Goal: Task Accomplishment & Management: Complete application form

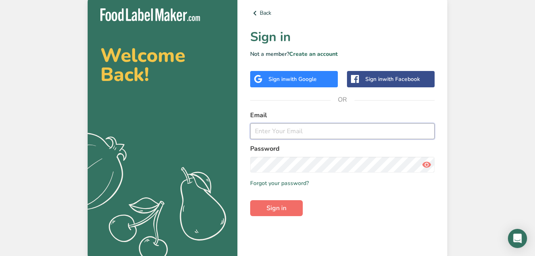
type input "[EMAIL_ADDRESS][DOMAIN_NAME]"
click at [293, 210] on button "Sign in" at bounding box center [276, 208] width 53 height 16
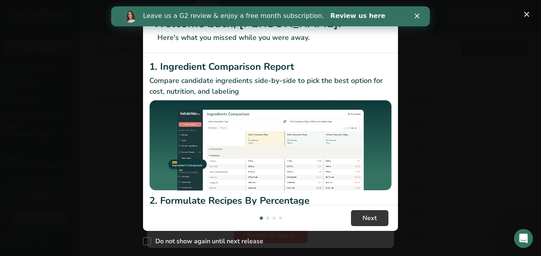
click at [331, 15] on link "Review us here" at bounding box center [358, 16] width 55 height 9
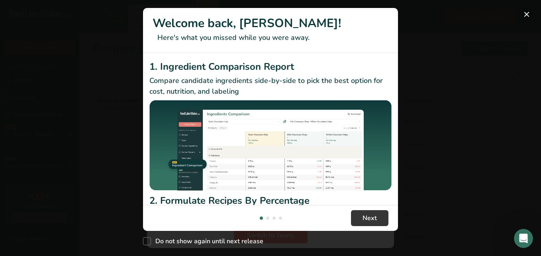
click at [525, 11] on button "New Features" at bounding box center [527, 14] width 13 height 13
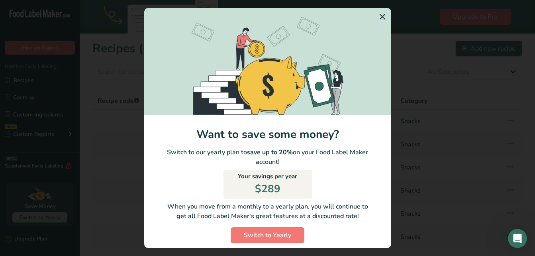
click at [378, 14] on icon "Switch to Yearly Modal" at bounding box center [383, 17] width 10 height 14
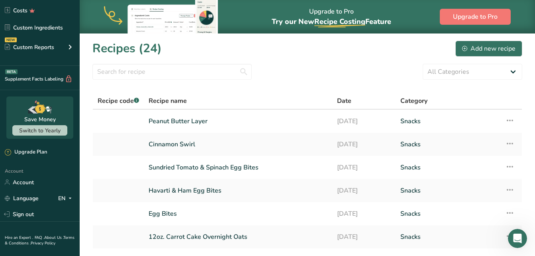
scroll to position [105, 0]
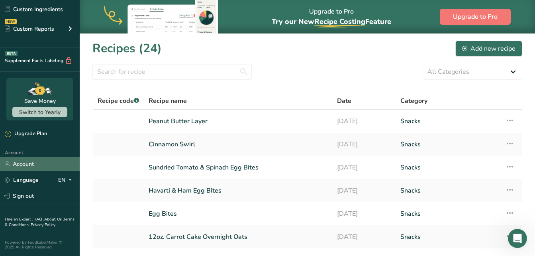
click at [42, 162] on link "Account" at bounding box center [40, 164] width 80 height 14
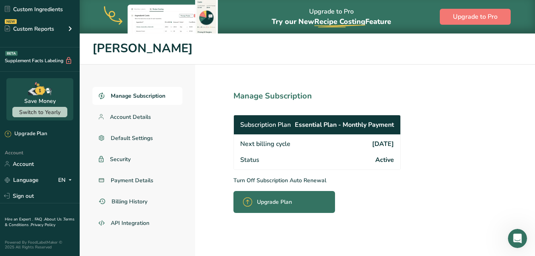
click at [169, 93] on link "Manage Subscription" at bounding box center [137, 96] width 90 height 18
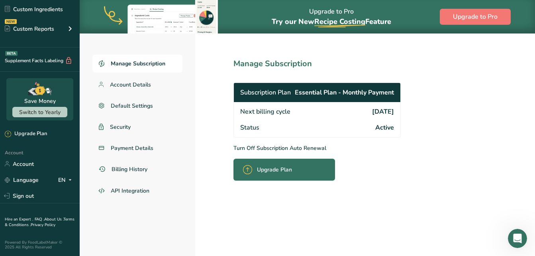
scroll to position [33, 0]
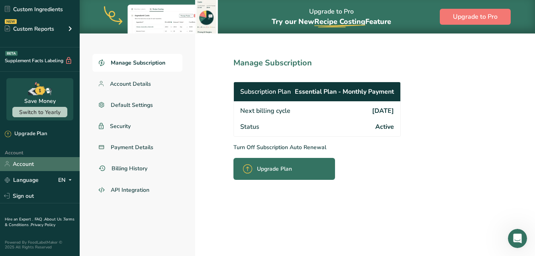
click at [28, 164] on link "Account" at bounding box center [40, 164] width 80 height 14
click at [128, 82] on span "Account Details" at bounding box center [130, 84] width 41 height 8
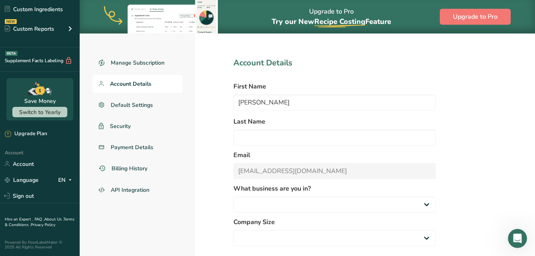
select select "3"
click at [136, 59] on span "Manage Subscription" at bounding box center [138, 63] width 55 height 8
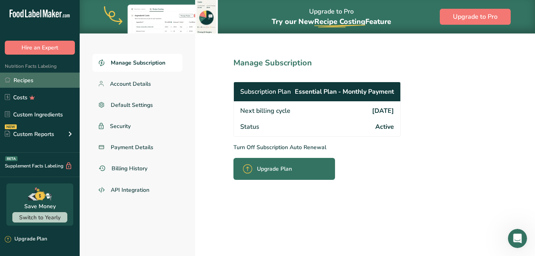
click at [35, 79] on link "Recipes" at bounding box center [40, 80] width 80 height 15
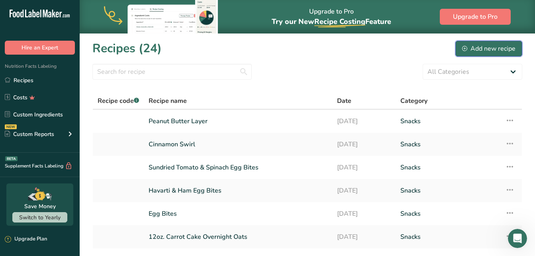
click at [489, 44] on div "Add new recipe" at bounding box center [488, 49] width 53 height 10
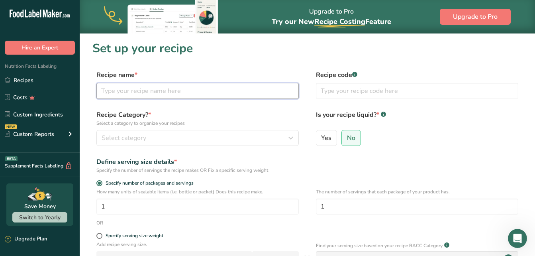
click at [200, 92] on input "text" at bounding box center [197, 91] width 203 height 16
click at [102, 90] on input "Dense Bean Salad" at bounding box center [197, 91] width 203 height 16
type input "12oz. Dense Bean Salad"
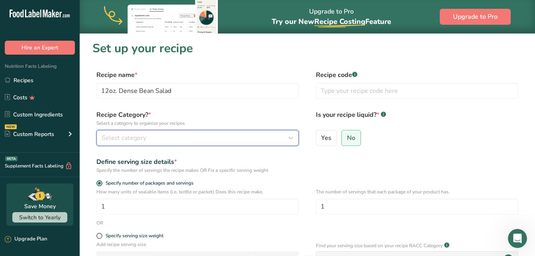
click at [129, 138] on span "Select category" at bounding box center [124, 138] width 45 height 10
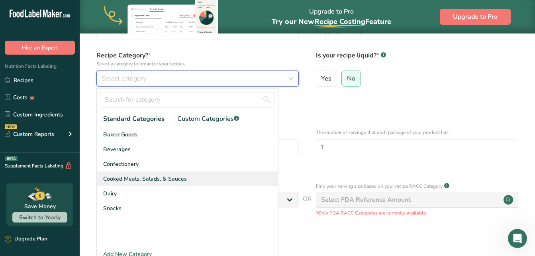
scroll to position [60, 0]
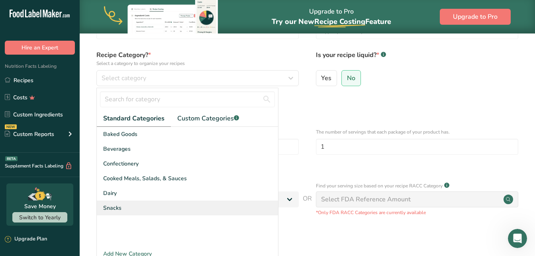
click at [120, 208] on span "Snacks" at bounding box center [112, 208] width 18 height 8
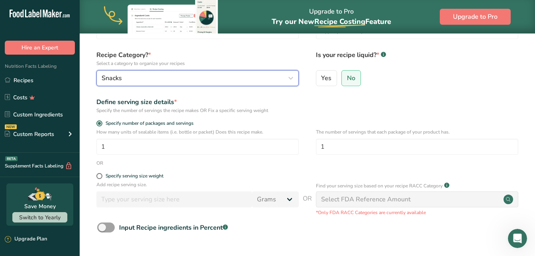
click at [142, 76] on div "Snacks" at bounding box center [195, 78] width 187 height 10
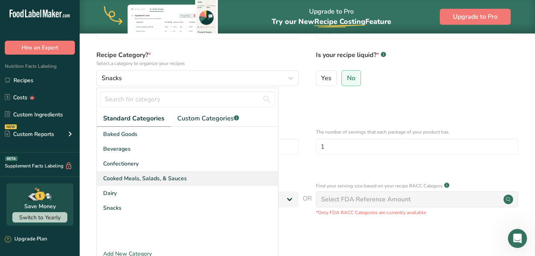
click at [135, 177] on span "Cooked Meals, Salads, & Sauces" at bounding box center [145, 178] width 84 height 8
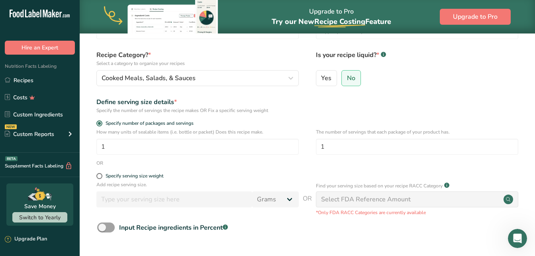
click at [97, 172] on form "Recipe name * 12oz. Dense Bean Salad Recipe code .a-a{fill:#347362;}.b-a{fill:#…" at bounding box center [307, 151] width 430 height 283
click at [98, 176] on span at bounding box center [99, 176] width 6 height 6
click at [98, 176] on input "Specify serving size weight" at bounding box center [98, 175] width 5 height 5
radio input "true"
radio input "false"
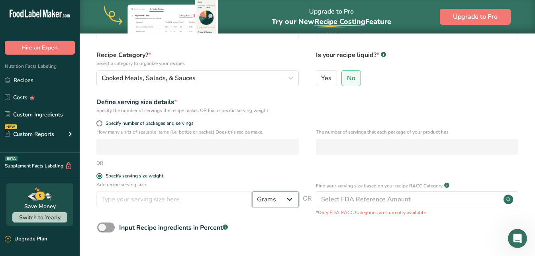
click at [292, 199] on select "Grams kg mg mcg lb oz l mL fl oz tbsp tsp cup qt gallon" at bounding box center [275, 199] width 47 height 16
select select "5"
click at [252, 191] on select "Grams kg mg mcg lb oz l mL fl oz tbsp tsp cup qt gallon" at bounding box center [275, 199] width 47 height 16
click at [146, 200] on input "number" at bounding box center [174, 199] width 156 height 16
type input "7"
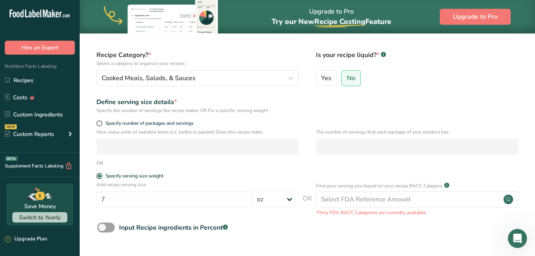
click at [98, 120] on form "Recipe name * 12oz. Dense Bean Salad Recipe code .a-a{fill:#347362;}.b-a{fill:#…" at bounding box center [307, 151] width 430 height 283
click at [98, 121] on span at bounding box center [99, 123] width 6 height 6
click at [98, 121] on input "Specify number of packages and servings" at bounding box center [98, 123] width 5 height 5
radio input "true"
radio input "false"
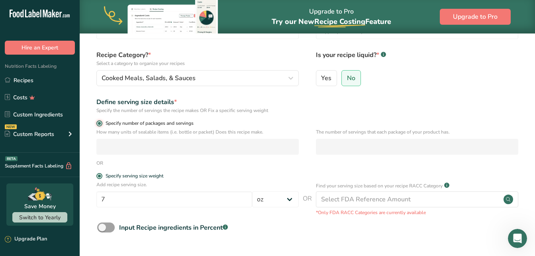
select select "0"
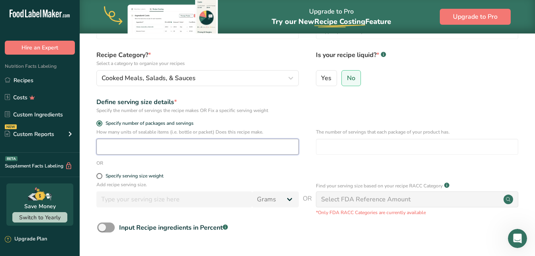
click at [102, 145] on input "number" at bounding box center [197, 147] width 203 height 16
type input "7"
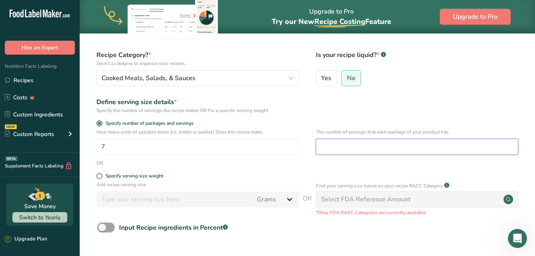
click at [354, 146] on input "number" at bounding box center [417, 147] width 203 height 16
type input "1"
click at [307, 164] on div "OR" at bounding box center [307, 162] width 430 height 7
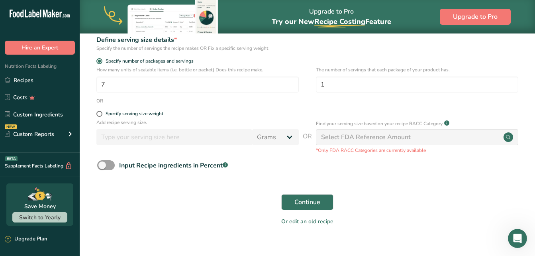
scroll to position [135, 0]
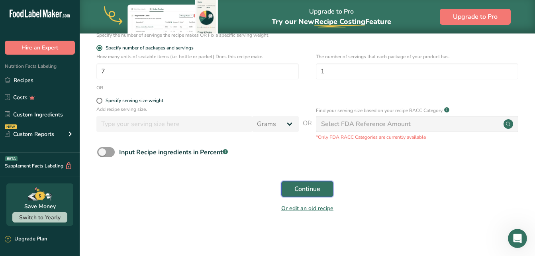
click at [295, 186] on span "Continue" at bounding box center [308, 189] width 26 height 10
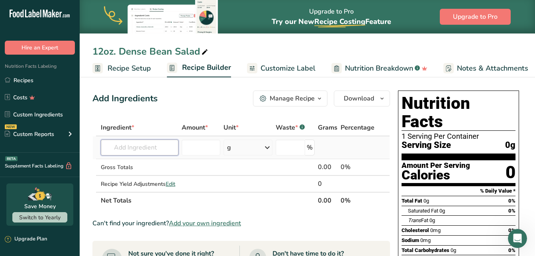
click at [138, 146] on input "text" at bounding box center [140, 148] width 78 height 16
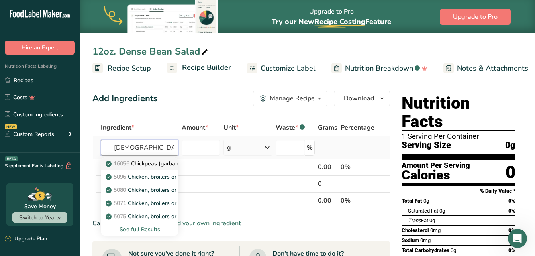
type input "[DEMOGRAPHIC_DATA]"
click at [141, 162] on p "16056 Chickpeas (garbanzo beans, bengal gram), mature seeds, raw" at bounding box center [198, 163] width 182 height 8
type input "Chickpeas (garbanzo beans, bengal gram), mature seeds, raw"
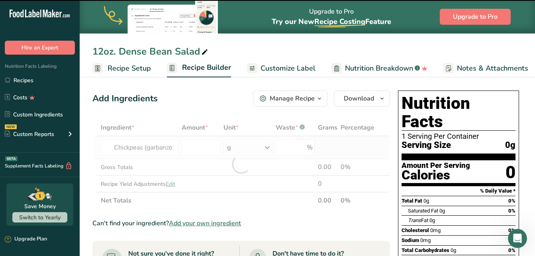
type input "0"
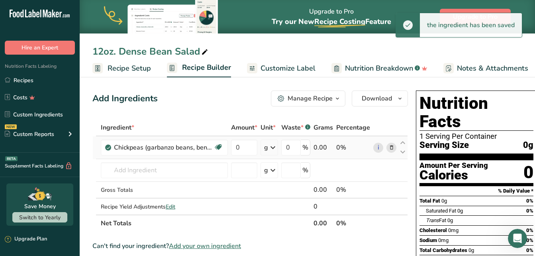
click at [270, 150] on icon at bounding box center [273, 147] width 10 height 14
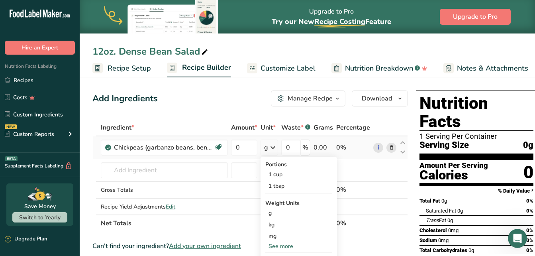
click at [275, 248] on div "See more" at bounding box center [299, 246] width 67 height 8
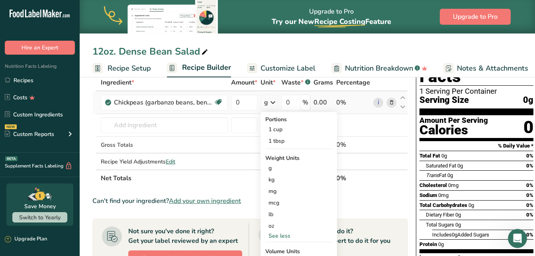
scroll to position [49, 0]
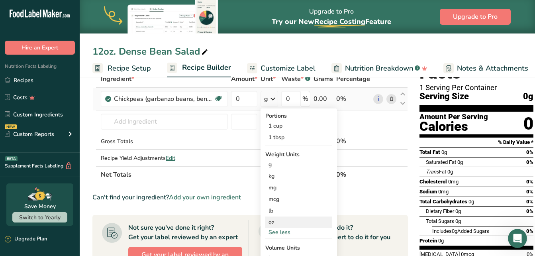
click at [276, 222] on div "oz" at bounding box center [299, 222] width 67 height 12
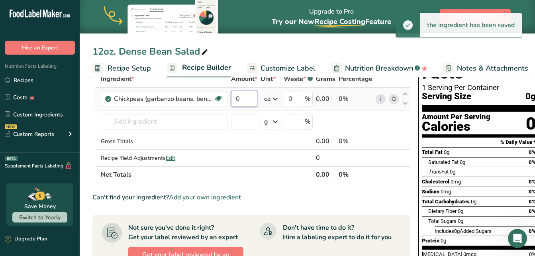
click at [241, 100] on input "0" at bounding box center [244, 99] width 26 height 16
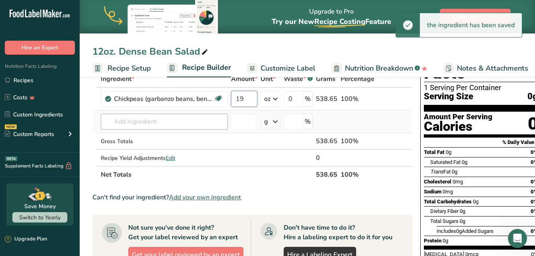
type input "19"
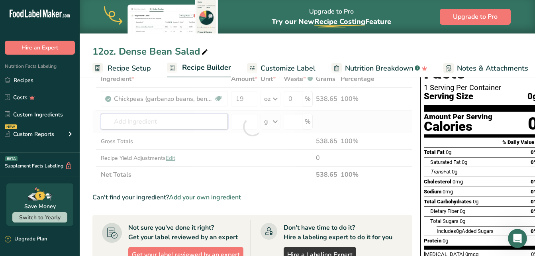
click at [157, 118] on div "Ingredient * Amount * Unit * Waste * .a-a{fill:#347362;}.b-a{fill:#fff;} Grams …" at bounding box center [252, 127] width 320 height 112
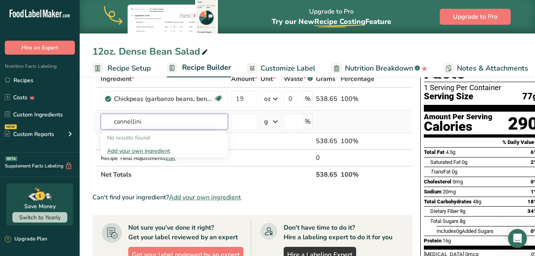
type input "cannellini"
click at [142, 150] on div "Add your own ingredient" at bounding box center [164, 151] width 114 height 8
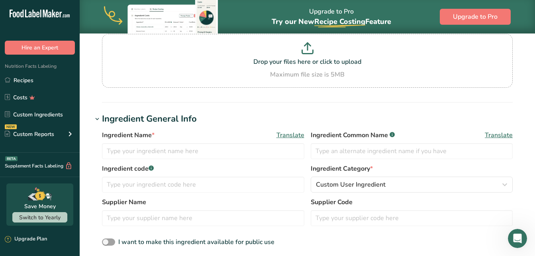
scroll to position [79, 0]
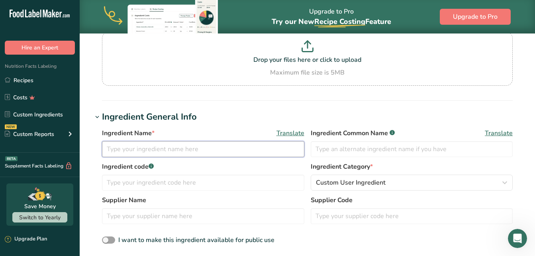
click at [175, 148] on input "text" at bounding box center [203, 149] width 203 height 16
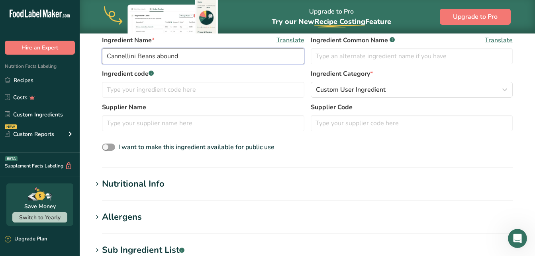
scroll to position [193, 0]
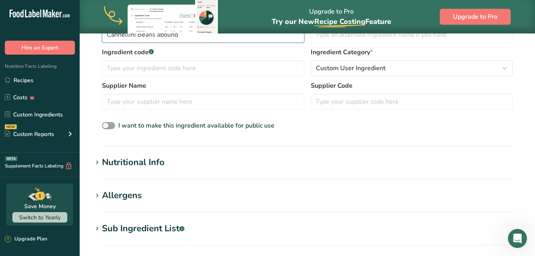
type input "Cannellini Beans abound"
click at [139, 160] on div "Nutritional Info" at bounding box center [133, 162] width 63 height 13
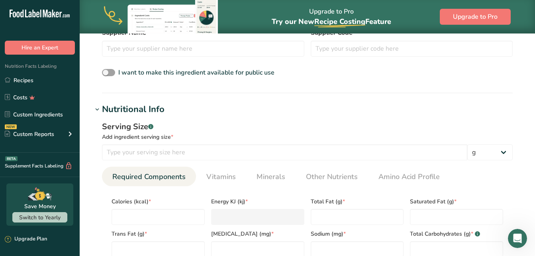
scroll to position [248, 0]
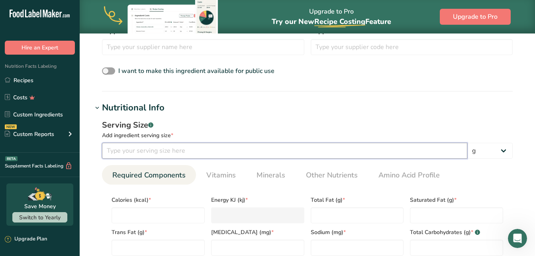
click at [146, 153] on input "number" at bounding box center [285, 151] width 366 height 16
type input "130"
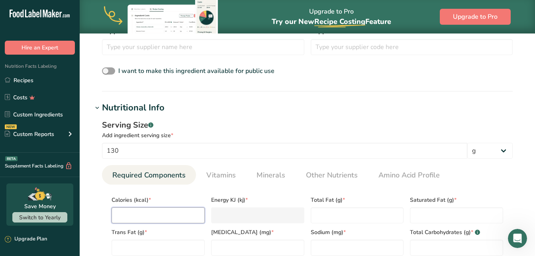
click at [157, 216] on input "number" at bounding box center [158, 215] width 93 height 16
type input "1"
type KJ "4.2"
type input "11"
type KJ "46"
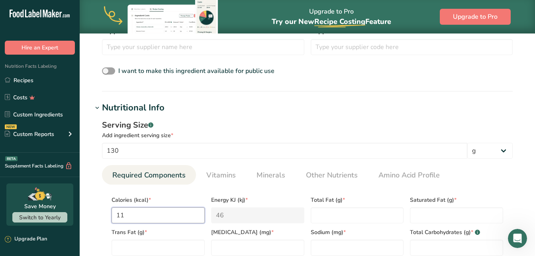
type input "110"
type KJ "460.2"
type input "110"
type Fat "0"
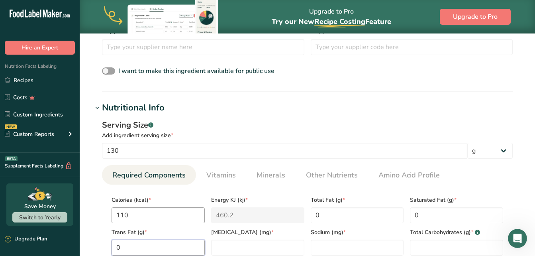
type Fat "0"
type input "0"
type input "270"
type Carbohydrates "20"
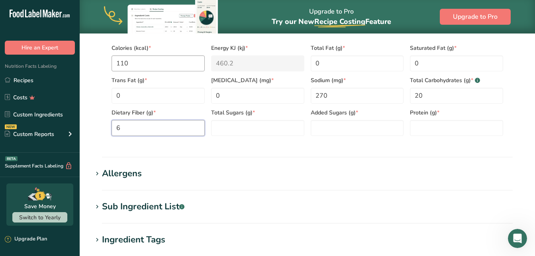
type Fiber "6"
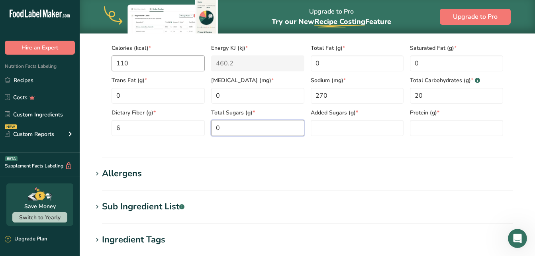
type Sugars "0"
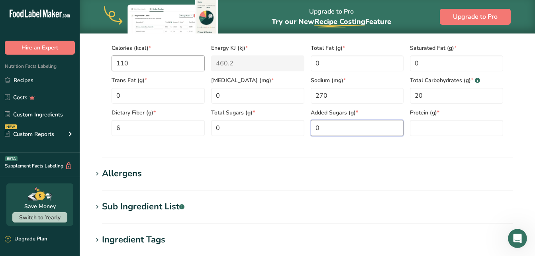
type Sugars "0"
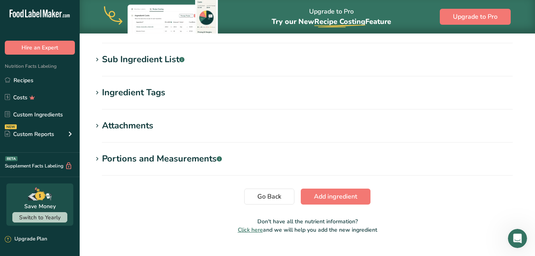
scroll to position [549, 0]
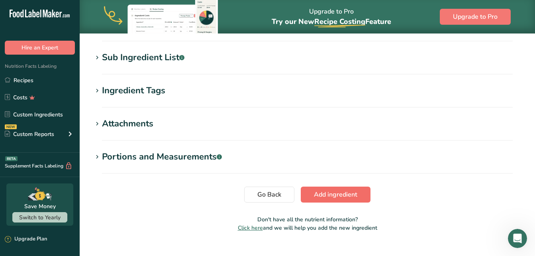
type input "7"
click at [328, 189] on button "Add ingredient" at bounding box center [336, 195] width 70 height 16
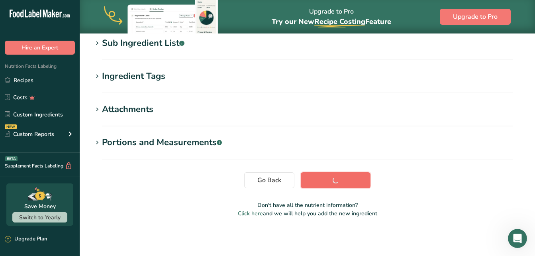
scroll to position [158, 0]
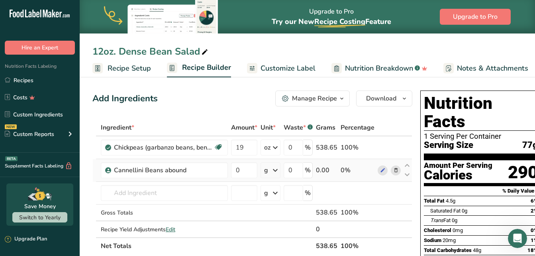
click at [273, 169] on icon at bounding box center [276, 170] width 10 height 14
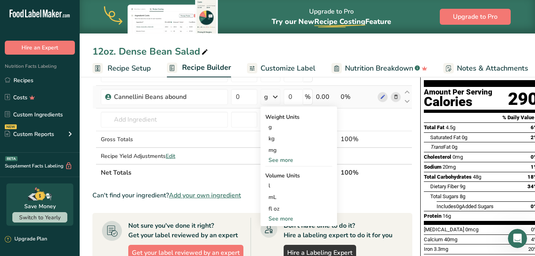
scroll to position [76, 0]
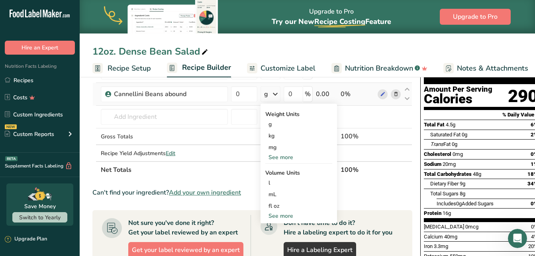
click at [278, 159] on div "See more" at bounding box center [299, 157] width 67 height 8
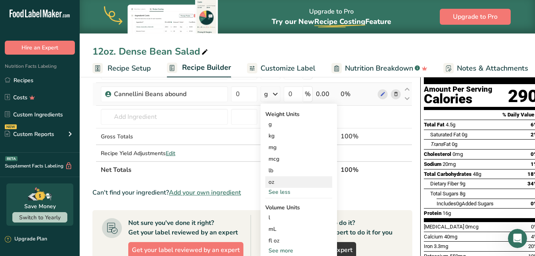
click at [273, 182] on div "oz" at bounding box center [299, 182] width 67 height 12
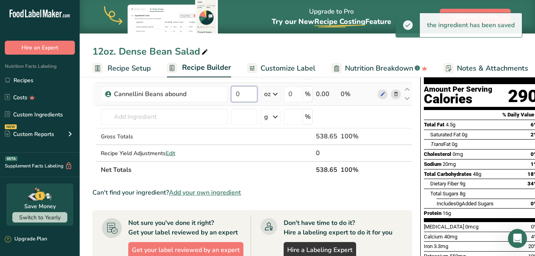
click at [245, 95] on input "0" at bounding box center [244, 94] width 26 height 16
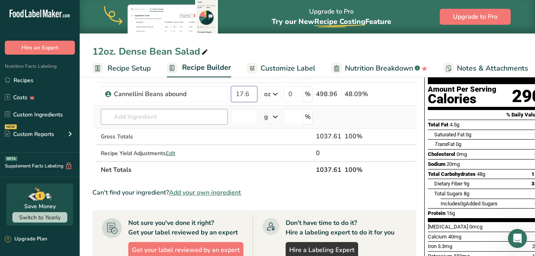
type input "17.6"
click at [164, 116] on div "Ingredient * Amount * Unit * Waste * .a-a{fill:#347362;}.b-a{fill:#fff;} Grams …" at bounding box center [254, 110] width 324 height 135
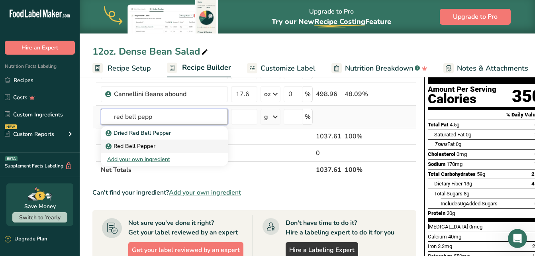
type input "red bell pepp"
click at [145, 148] on p "Red Bell Pepper" at bounding box center [131, 146] width 48 height 8
type input "Red Bell Pepper"
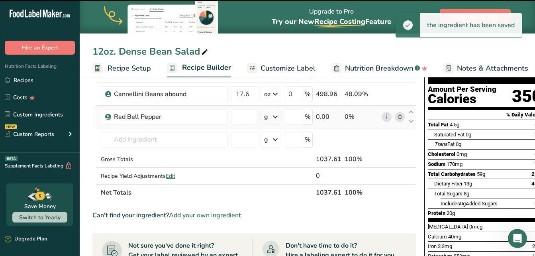
type input "0"
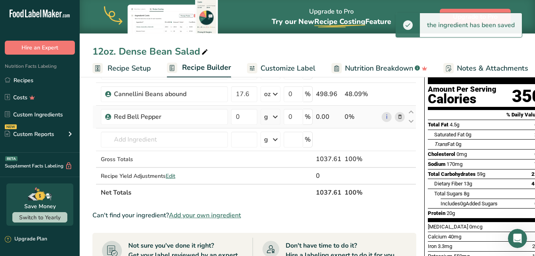
click at [270, 115] on div "g" at bounding box center [271, 117] width 20 height 16
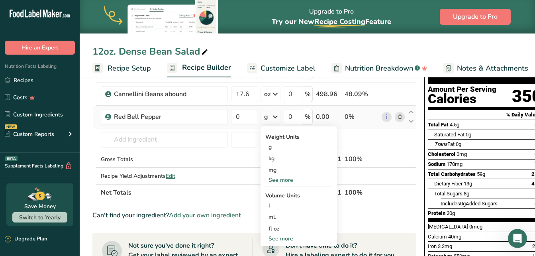
drag, startPoint x: 270, startPoint y: 115, endPoint x: 281, endPoint y: 179, distance: 64.8
click at [281, 125] on div "g Weight Units g kg mg See more Volume Units l Volume units require a density c…" at bounding box center [271, 117] width 20 height 16
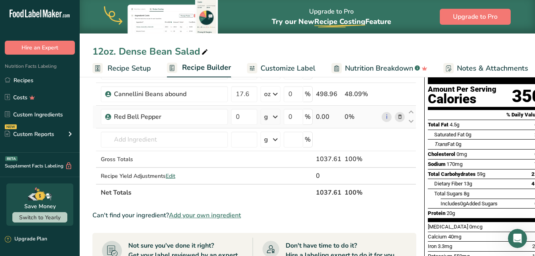
click at [281, 179] on td at bounding box center [270, 176] width 23 height 16
click at [277, 114] on icon at bounding box center [276, 117] width 10 height 14
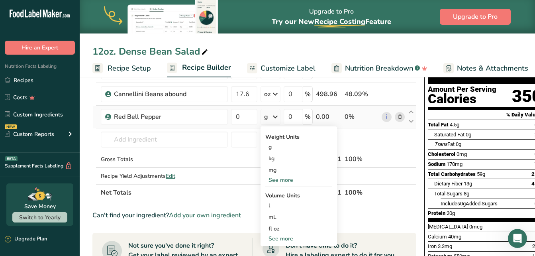
click at [278, 178] on div "See more" at bounding box center [299, 180] width 67 height 8
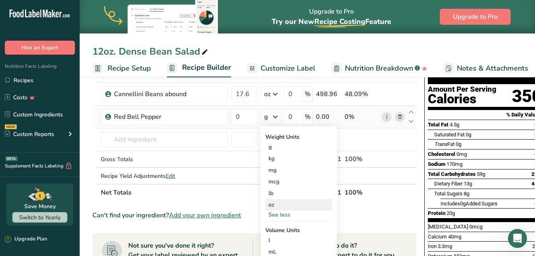
click at [276, 204] on div "oz" at bounding box center [299, 205] width 67 height 12
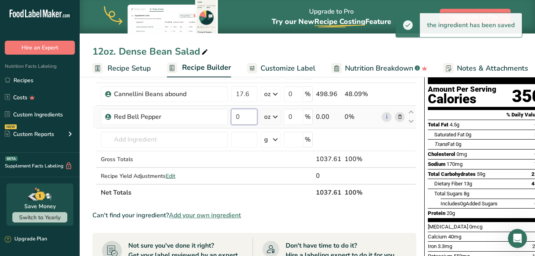
click at [241, 116] on input "0" at bounding box center [244, 117] width 26 height 16
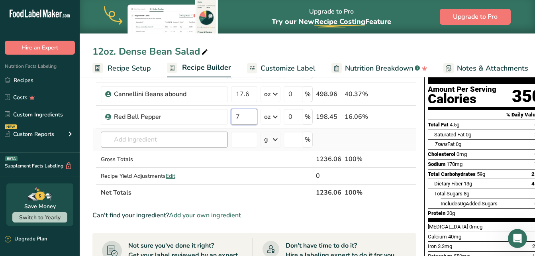
type input "7"
click at [148, 140] on div "Ingredient * Amount * Unit * Waste * .a-a{fill:#347362;}.b-a{fill:#fff;} Grams …" at bounding box center [254, 122] width 324 height 158
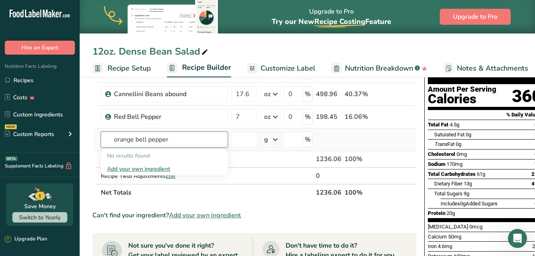
click at [136, 139] on input "orange bell pepper" at bounding box center [164, 140] width 127 height 16
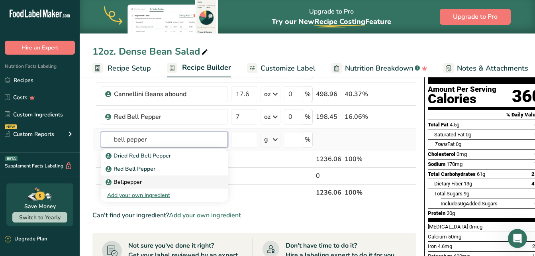
type input "bell pepper"
click at [139, 179] on p "Bellpepper" at bounding box center [124, 182] width 35 height 8
type input "Bellpepper"
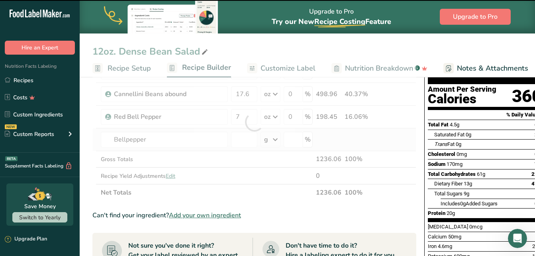
type input "0"
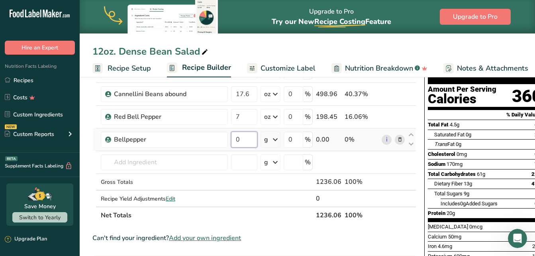
click at [249, 143] on input "0" at bounding box center [244, 140] width 26 height 16
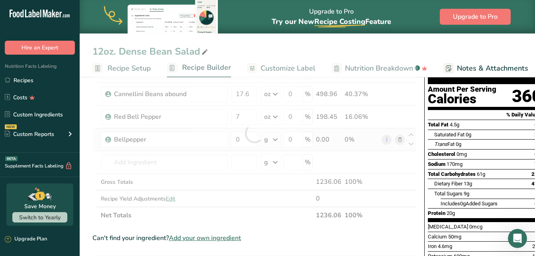
click at [277, 137] on div "Ingredient * Amount * Unit * Waste * .a-a{fill:#347362;}.b-a{fill:#fff;} Grams …" at bounding box center [254, 133] width 324 height 181
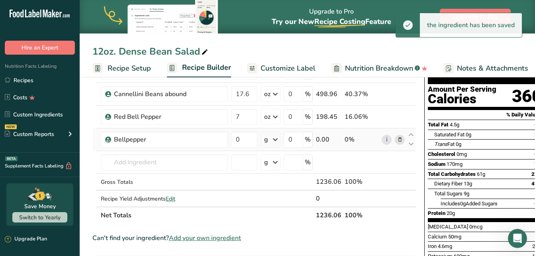
click at [275, 138] on icon at bounding box center [276, 139] width 10 height 14
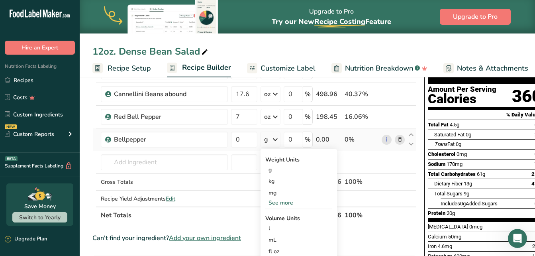
click at [272, 201] on div "See more" at bounding box center [299, 203] width 67 height 8
click at [271, 225] on div "oz" at bounding box center [299, 228] width 67 height 12
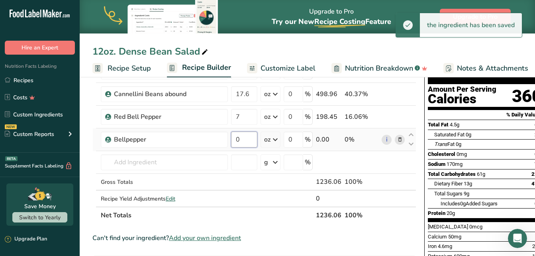
click at [242, 136] on input "0" at bounding box center [244, 140] width 26 height 16
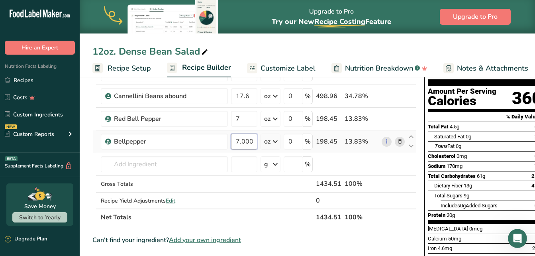
scroll to position [79, 0]
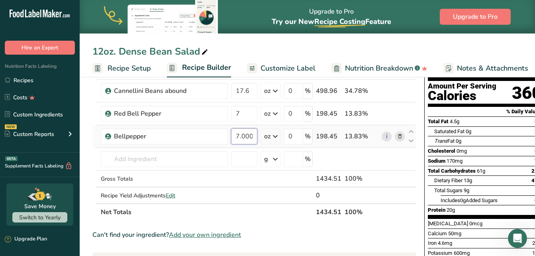
click at [244, 136] on input "7.000007" at bounding box center [244, 136] width 26 height 16
type input "7.000007"
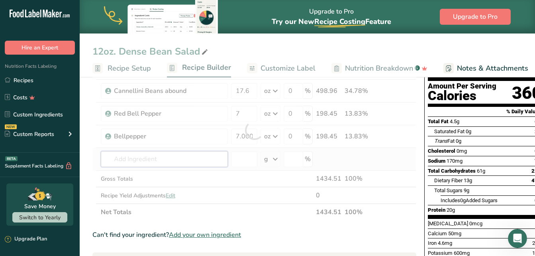
click at [189, 158] on div "Ingredient * Amount * Unit * Waste * .a-a{fill:#347362;}.b-a{fill:#fff;} Grams …" at bounding box center [254, 130] width 324 height 181
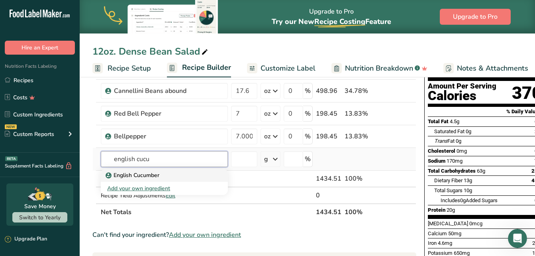
type input "english cucu"
click at [179, 178] on div "English Cucumber" at bounding box center [158, 175] width 102 height 8
type input "English Cucumber"
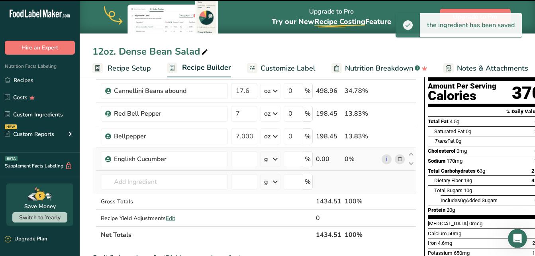
type input "0"
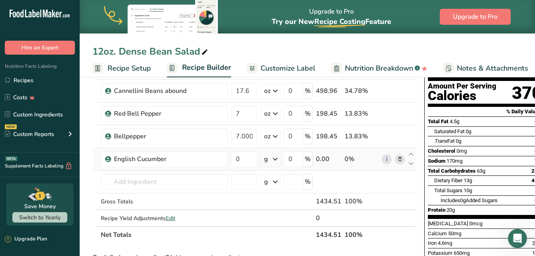
click at [271, 159] on div "g" at bounding box center [271, 159] width 20 height 16
click at [280, 222] on div "See more" at bounding box center [299, 222] width 67 height 8
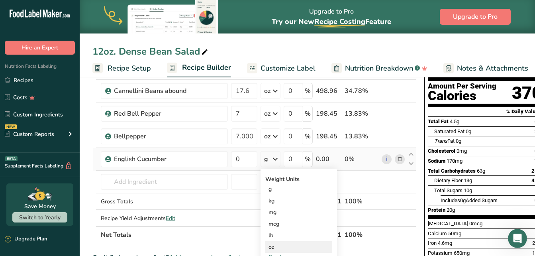
click at [277, 246] on div "oz" at bounding box center [299, 247] width 67 height 12
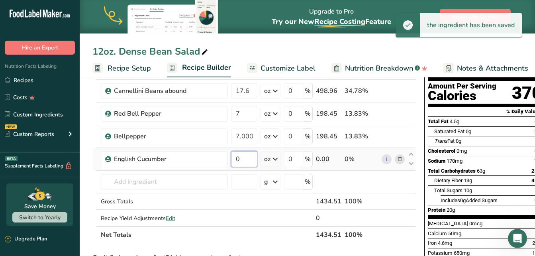
click at [246, 159] on input "0" at bounding box center [244, 159] width 26 height 16
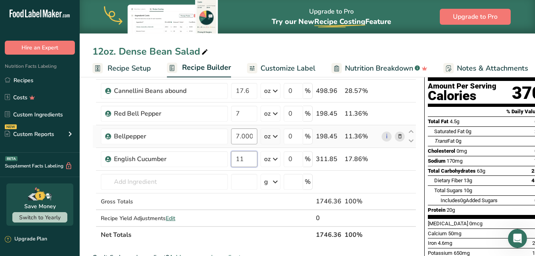
type input "11"
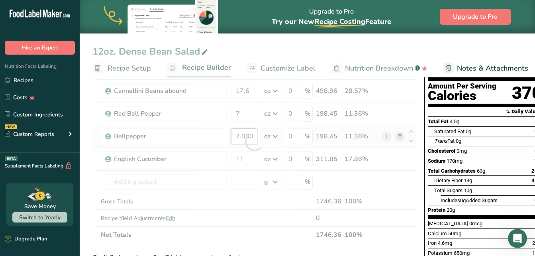
click at [251, 134] on div "Ingredient * Amount * Unit * Waste * .a-a{fill:#347362;}.b-a{fill:#fff;} Grams …" at bounding box center [254, 141] width 324 height 203
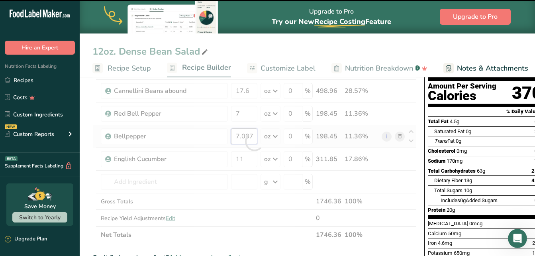
scroll to position [0, 11]
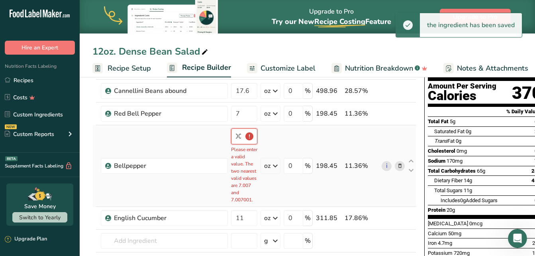
click at [241, 135] on input "7.000007" at bounding box center [244, 136] width 26 height 16
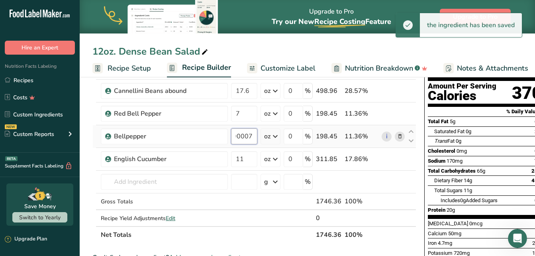
scroll to position [0, 7]
type input "7"
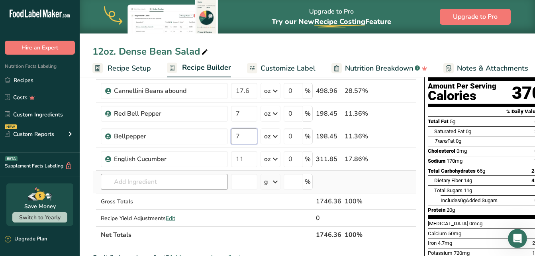
type input "7"
click at [163, 180] on div "Ingredient * Amount * Unit * Waste * .a-a{fill:#347362;}.b-a{fill:#fff;} Grams …" at bounding box center [254, 141] width 324 height 203
type input "R"
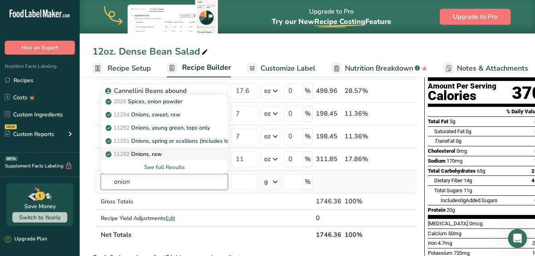
type input "onion"
click at [165, 150] on div "11282 Onions, raw" at bounding box center [158, 154] width 102 height 8
type input "Onions, raw"
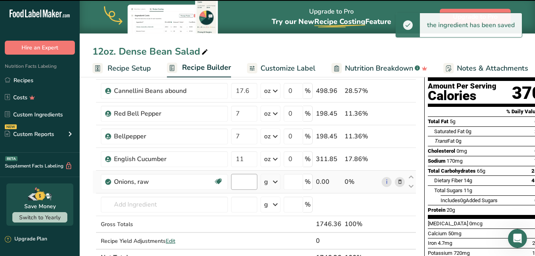
type input "0"
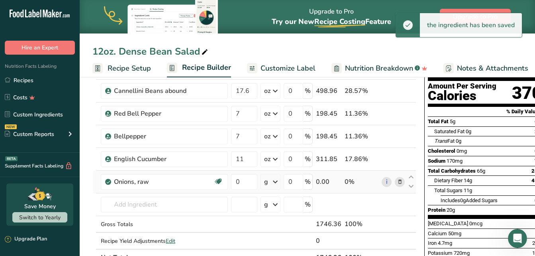
click at [270, 183] on div "g" at bounding box center [271, 182] width 20 height 16
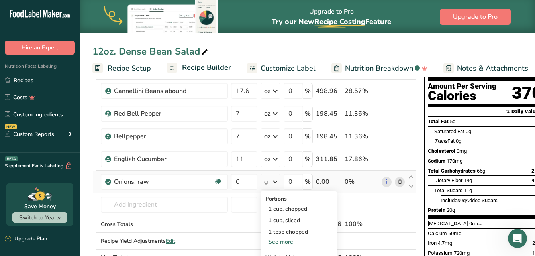
click at [275, 241] on div "See more" at bounding box center [299, 242] width 67 height 8
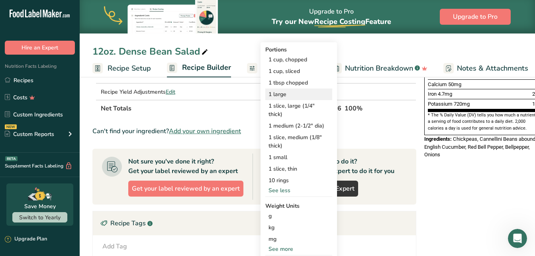
scroll to position [260, 0]
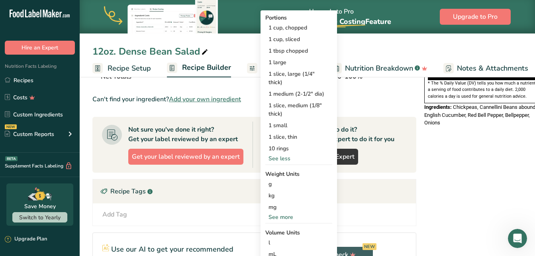
click at [276, 217] on div "See more" at bounding box center [299, 217] width 67 height 8
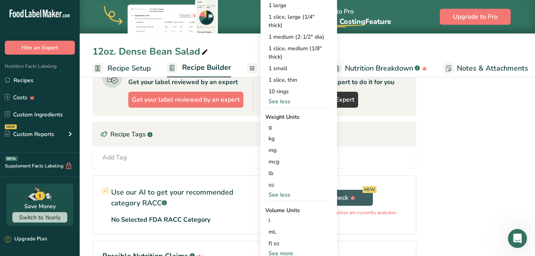
scroll to position [318, 0]
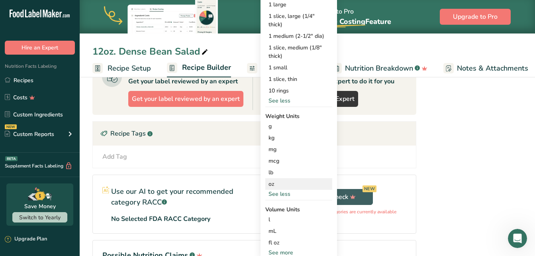
click at [274, 181] on div "oz" at bounding box center [299, 184] width 67 height 12
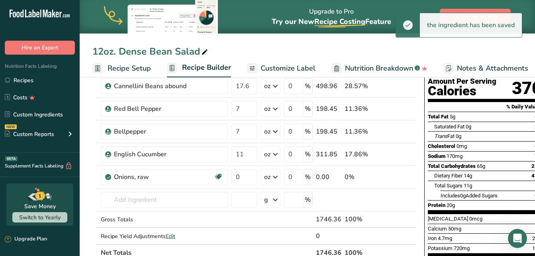
scroll to position [75, 0]
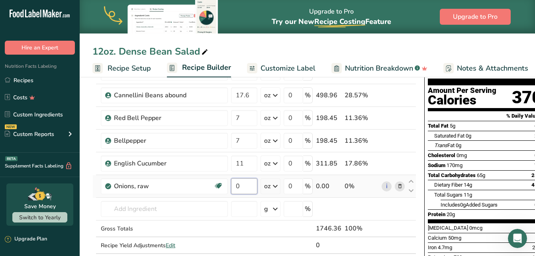
click at [245, 187] on input "0" at bounding box center [244, 186] width 26 height 16
type input "6.5"
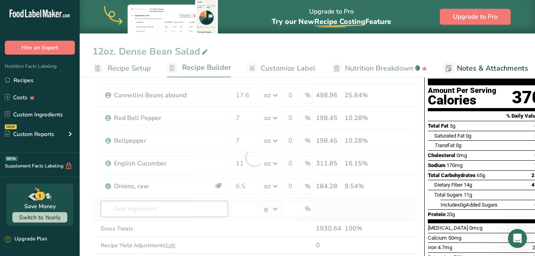
click at [148, 209] on div "Ingredient * Amount * Unit * Waste * .a-a{fill:#347362;}.b-a{fill:#fff;} Grams …" at bounding box center [254, 157] width 324 height 226
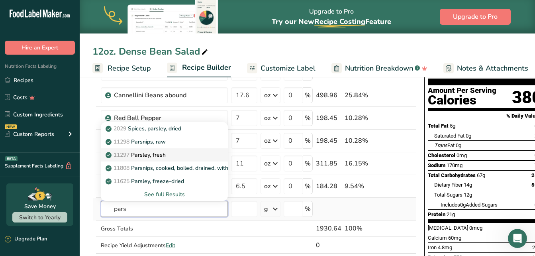
type input "pars"
click at [179, 152] on div "11297 [GEOGRAPHIC_DATA], fresh" at bounding box center [158, 155] width 102 height 8
type input "Parsley, fresh"
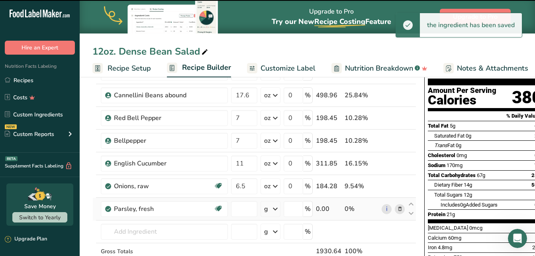
type input "0"
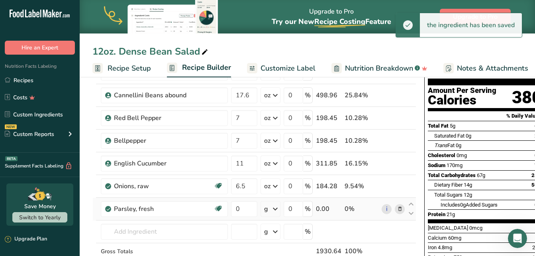
click at [277, 210] on icon at bounding box center [276, 209] width 10 height 14
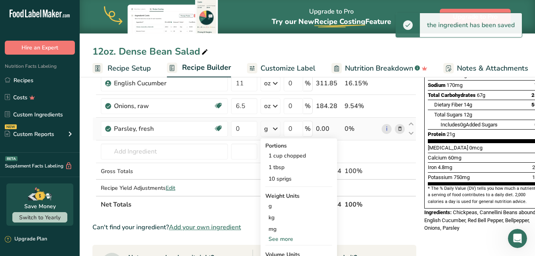
scroll to position [163, 0]
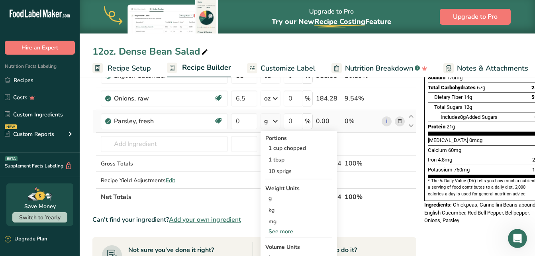
click at [279, 230] on div "See more" at bounding box center [299, 231] width 67 height 8
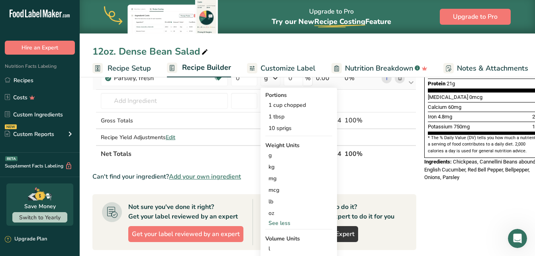
scroll to position [206, 0]
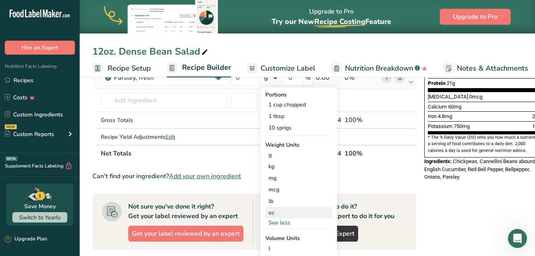
click at [276, 212] on div "oz" at bounding box center [299, 213] width 67 height 12
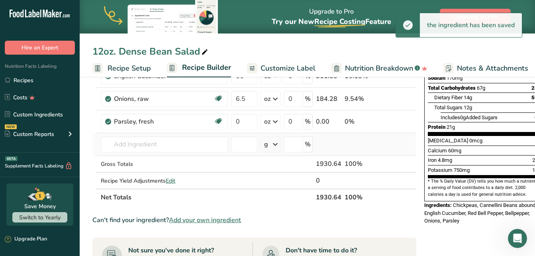
scroll to position [159, 0]
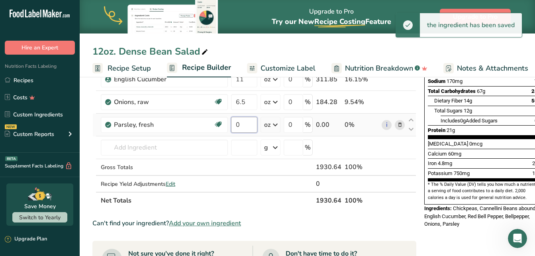
click at [245, 121] on input "0" at bounding box center [244, 125] width 26 height 16
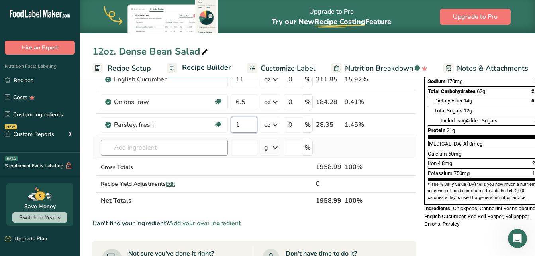
type input "1"
click at [184, 147] on div "Ingredient * Amount * Unit * Waste * .a-a{fill:#347362;}.b-a{fill:#fff;} Grams …" at bounding box center [254, 84] width 324 height 249
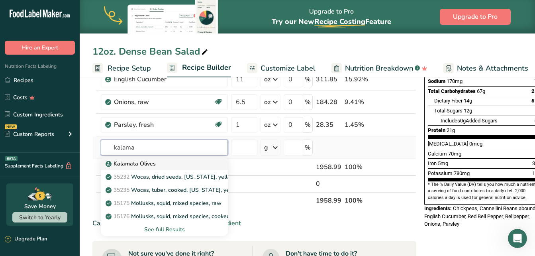
type input "kalama"
click at [173, 164] on div "Kalamata Olives" at bounding box center [158, 163] width 102 height 8
type input "Kalamata Olives"
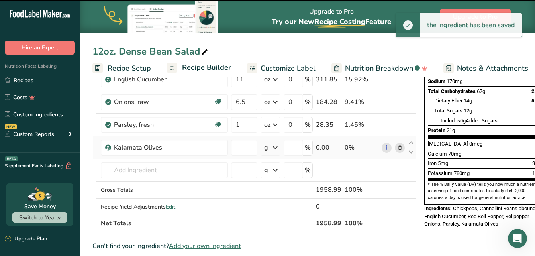
type input "0"
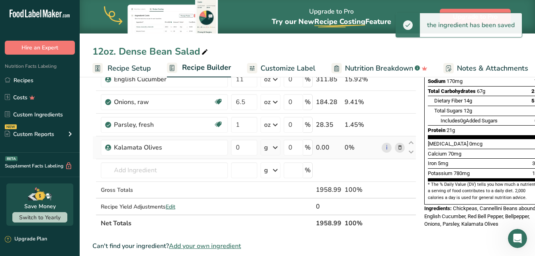
click at [274, 148] on icon at bounding box center [276, 147] width 10 height 14
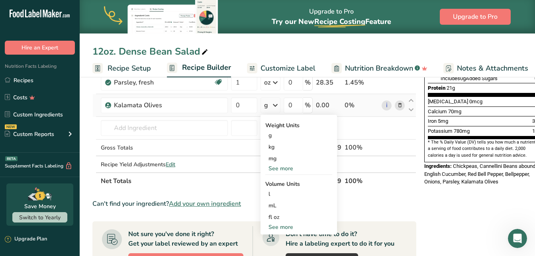
scroll to position [202, 0]
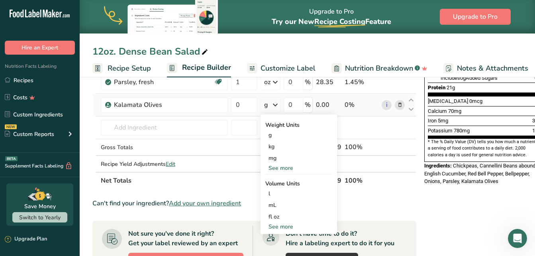
click at [287, 166] on div "See more" at bounding box center [299, 168] width 67 height 8
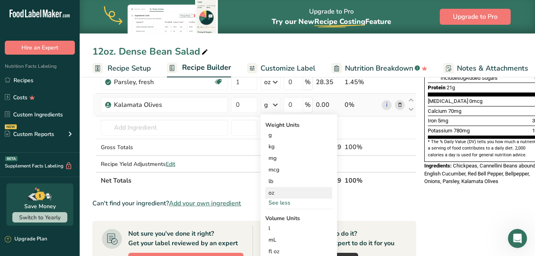
click at [282, 191] on div "oz" at bounding box center [299, 193] width 67 height 12
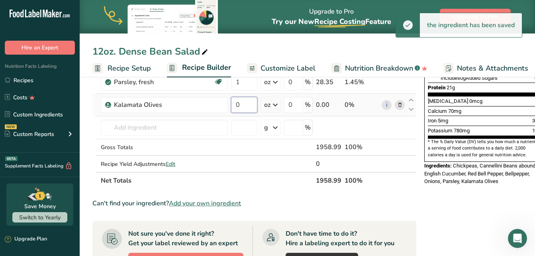
click at [246, 103] on input "0" at bounding box center [244, 105] width 26 height 16
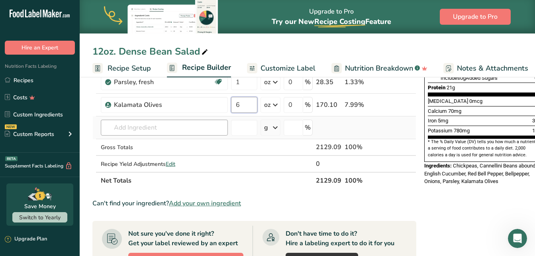
type input "6"
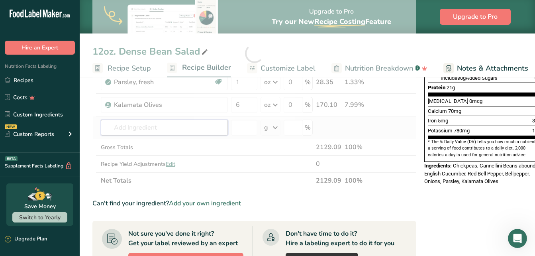
click at [160, 126] on div "Ingredient * Amount * Unit * Waste * .a-a{fill:#347362;}.b-a{fill:#fff;} Grams …" at bounding box center [254, 53] width 324 height 272
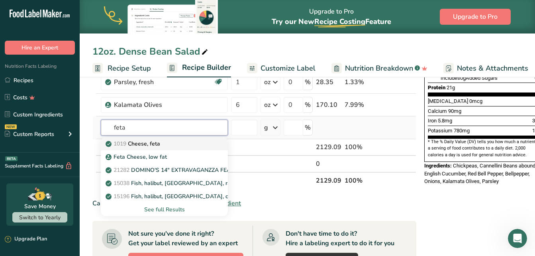
type input "feta"
click at [158, 144] on p "1019 Cheese, feta" at bounding box center [133, 144] width 53 height 8
type input "Cheese, feta"
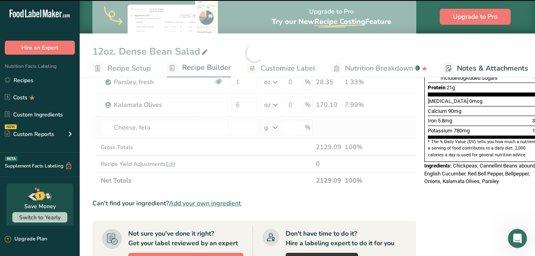
type input "0"
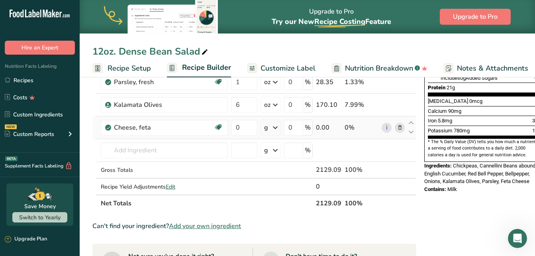
click at [278, 126] on icon at bounding box center [276, 127] width 10 height 14
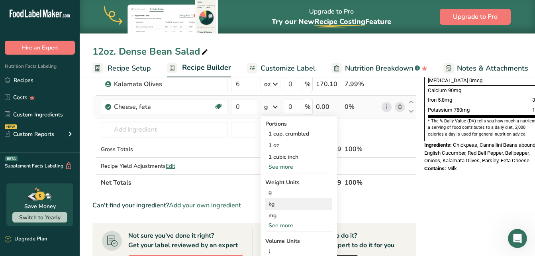
scroll to position [226, 0]
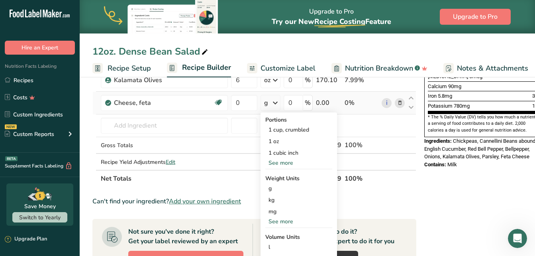
click at [277, 220] on div "See more" at bounding box center [299, 221] width 67 height 8
click at [277, 243] on div "oz" at bounding box center [299, 246] width 67 height 12
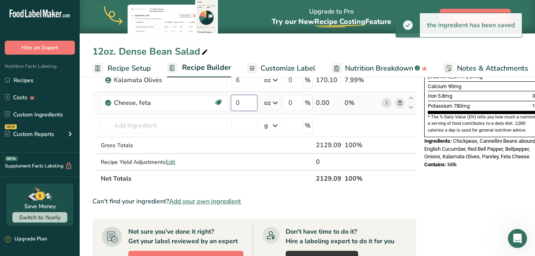
click at [246, 101] on input "0" at bounding box center [244, 103] width 26 height 16
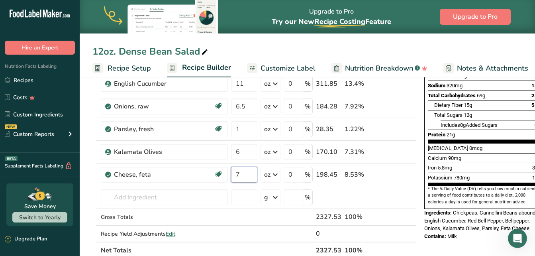
scroll to position [173, 0]
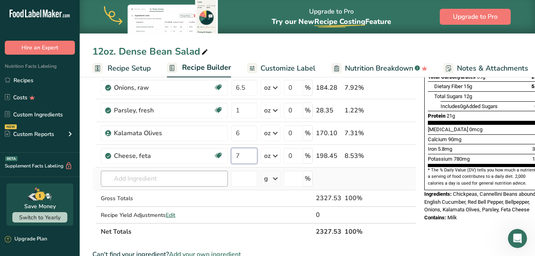
type input "7"
click at [201, 175] on div "Ingredient * Amount * Unit * Waste * .a-a{fill:#347362;}.b-a{fill:#fff;} Grams …" at bounding box center [254, 93] width 324 height 294
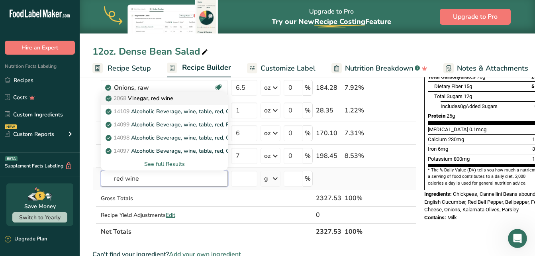
type input "red wine"
click at [191, 93] on link "2068 Vinegar, red wine" at bounding box center [164, 98] width 127 height 13
type input "Vinegar, red wine"
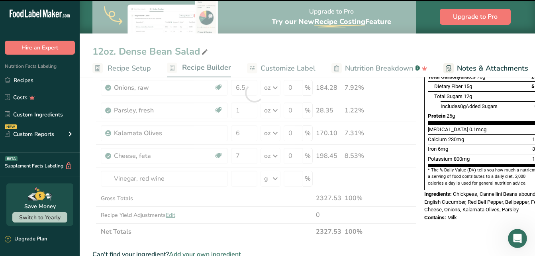
type input "0"
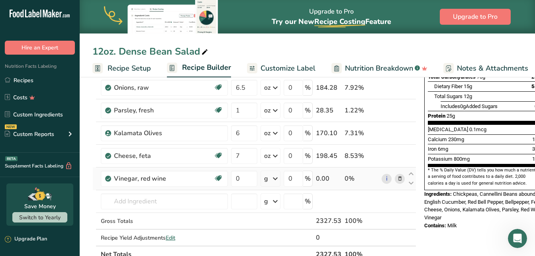
click at [272, 178] on icon at bounding box center [276, 178] width 10 height 14
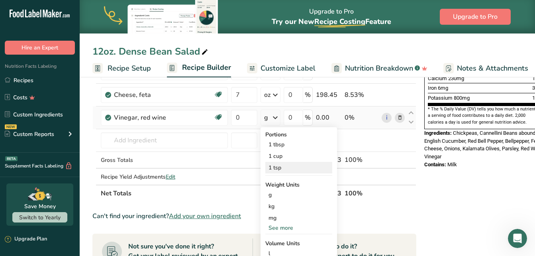
scroll to position [241, 0]
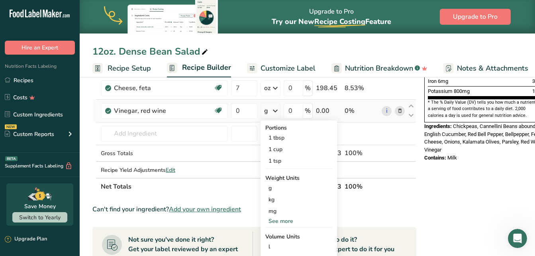
click at [279, 220] on div "See more" at bounding box center [299, 221] width 67 height 8
click at [275, 247] on div "oz" at bounding box center [299, 246] width 67 height 12
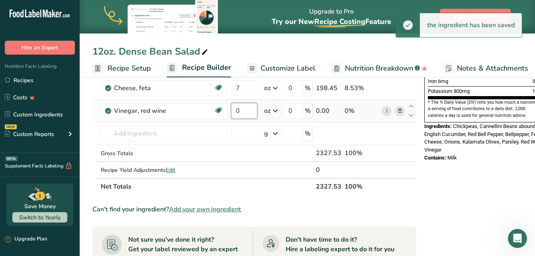
click at [245, 110] on input "0" at bounding box center [244, 111] width 26 height 16
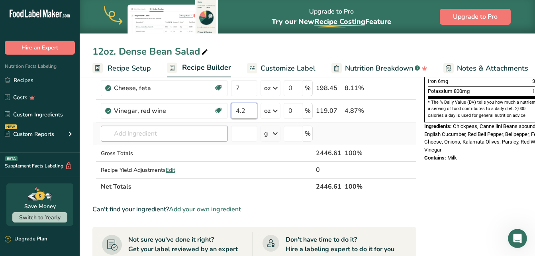
type input "4.2"
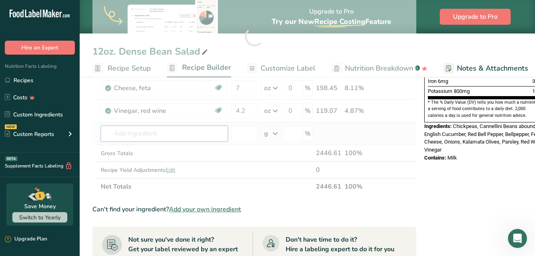
click at [167, 134] on div "Ingredient * Amount * Unit * Waste * .a-a{fill:#347362;}.b-a{fill:#fff;} Grams …" at bounding box center [254, 36] width 324 height 317
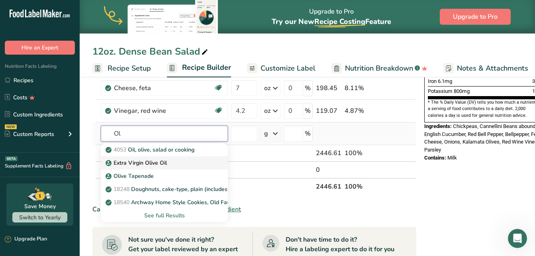
type input "Ol"
click at [157, 163] on p "Extra Virgin Olive Oil" at bounding box center [137, 163] width 60 height 8
type input "Extra Virgin Olive Oil"
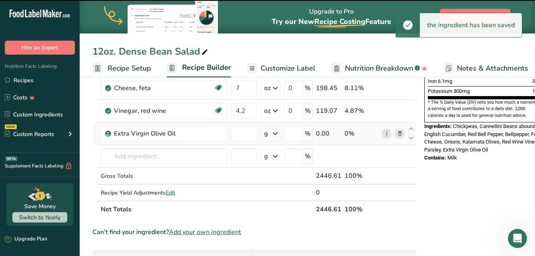
type input "0"
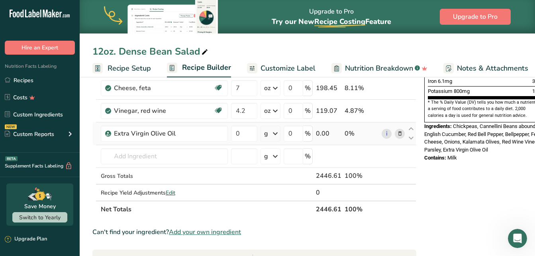
click at [279, 134] on icon at bounding box center [276, 133] width 10 height 14
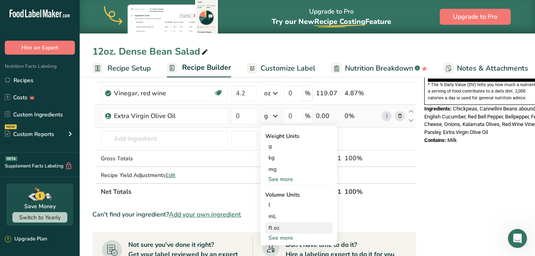
scroll to position [259, 0]
click at [288, 177] on div "See more" at bounding box center [299, 179] width 67 height 8
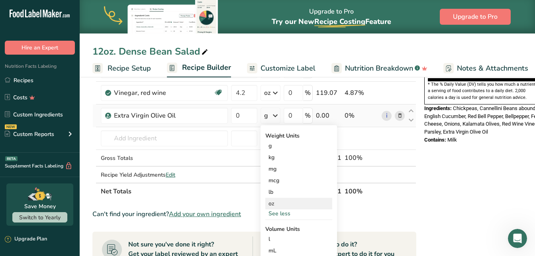
click at [276, 207] on div "oz" at bounding box center [299, 204] width 67 height 12
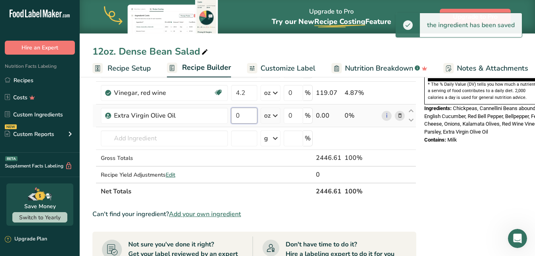
click at [244, 114] on input "0" at bounding box center [244, 116] width 26 height 16
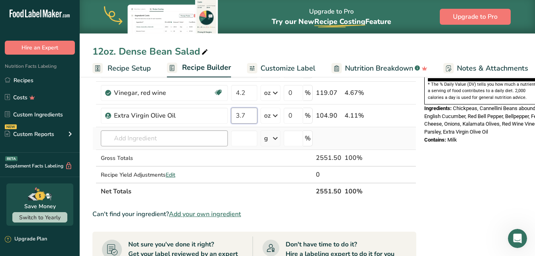
type input "3.7"
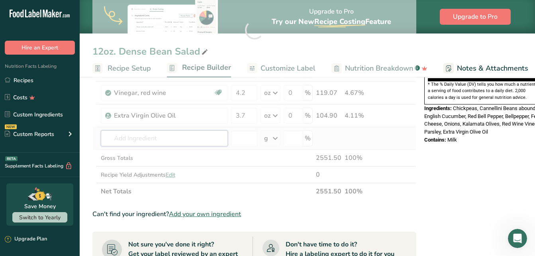
click at [171, 138] on div "Ingredient * Amount * Unit * Waste * .a-a{fill:#347362;}.b-a{fill:#fff;} Grams …" at bounding box center [254, 30] width 324 height 340
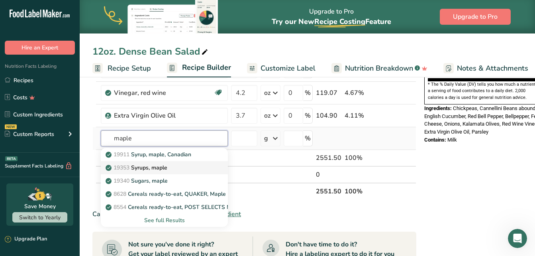
type input "maple"
click at [166, 166] on p "19353 Syrups, maple" at bounding box center [137, 167] width 60 height 8
type input "Syrups, maple"
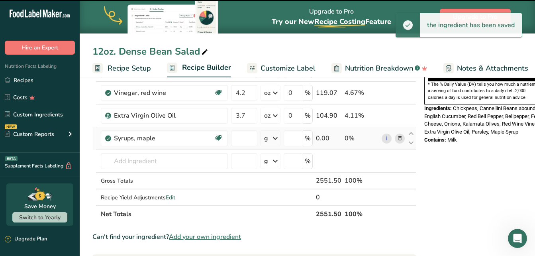
type input "0"
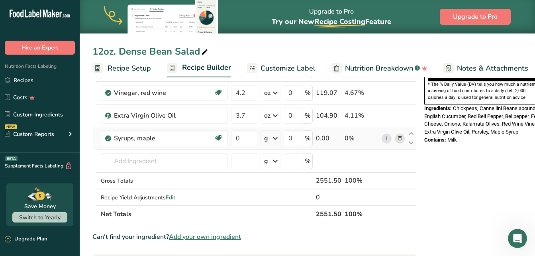
click at [274, 136] on icon at bounding box center [276, 138] width 10 height 14
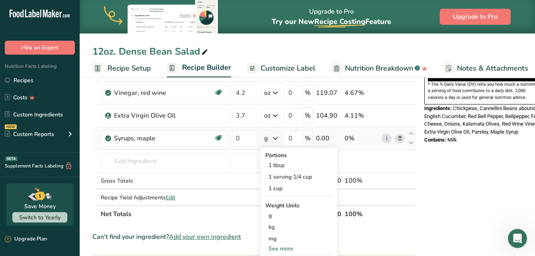
click at [281, 250] on div "See more" at bounding box center [299, 248] width 67 height 8
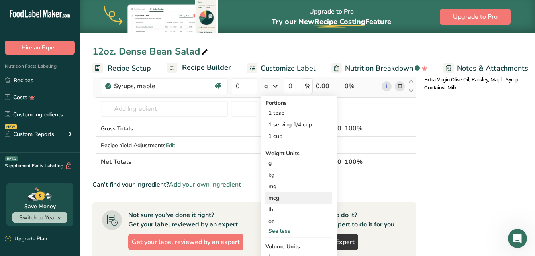
scroll to position [335, 0]
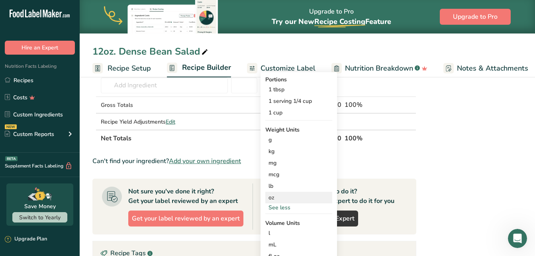
click at [279, 194] on div "oz" at bounding box center [299, 198] width 67 height 12
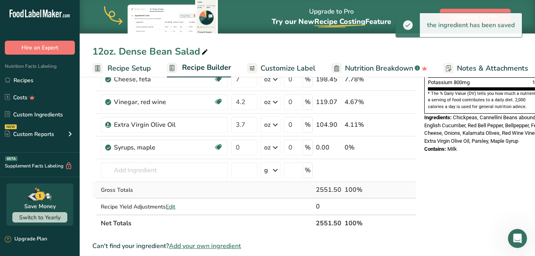
scroll to position [242, 0]
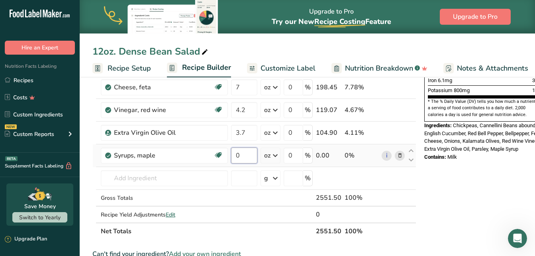
click at [246, 154] on input "0" at bounding box center [244, 156] width 26 height 16
type input "1"
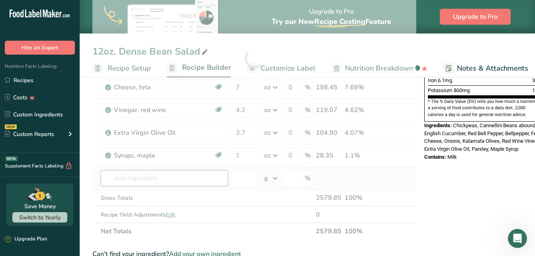
click at [194, 175] on div "Ingredient * Amount * Unit * Waste * .a-a{fill:#347362;}.b-a{fill:#fff;} Grams …" at bounding box center [254, 58] width 324 height 362
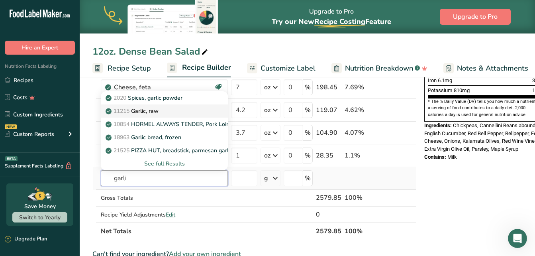
type input "garli"
click at [191, 111] on div "11215 Garlic, raw" at bounding box center [158, 111] width 102 height 8
type input "Garlic, raw"
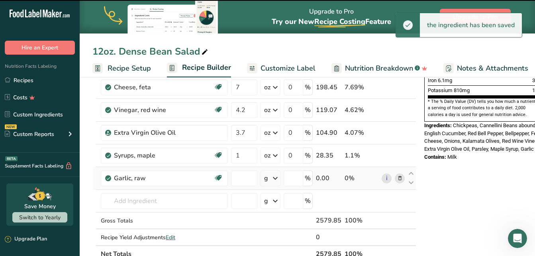
type input "0"
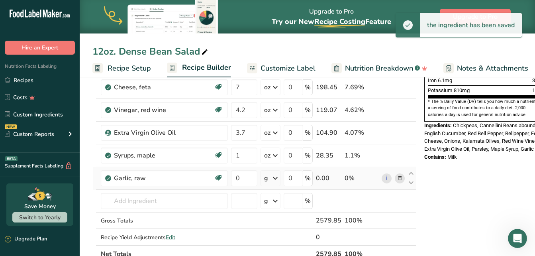
click at [277, 178] on icon at bounding box center [276, 178] width 10 height 14
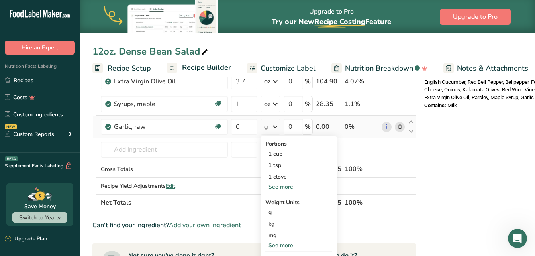
scroll to position [305, 0]
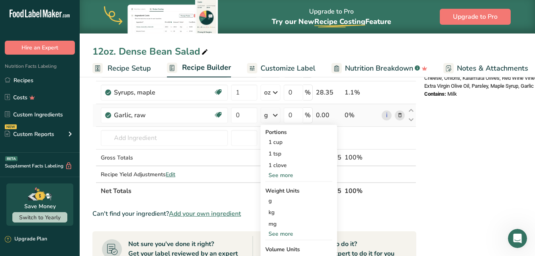
click at [283, 232] on div "See more" at bounding box center [299, 234] width 67 height 8
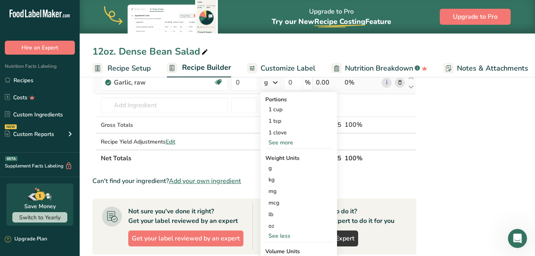
scroll to position [343, 0]
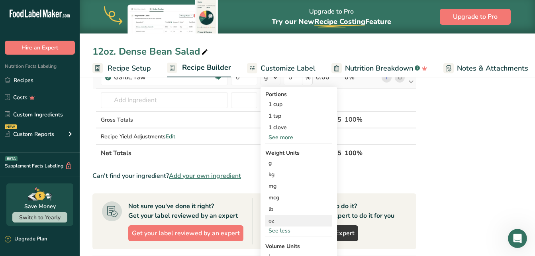
click at [274, 220] on div "oz" at bounding box center [299, 221] width 67 height 12
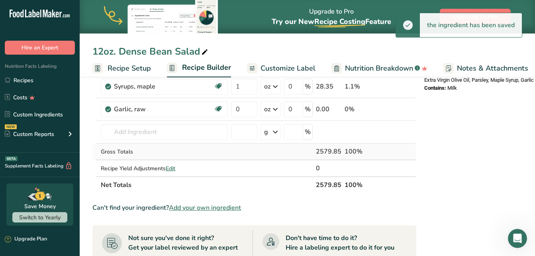
scroll to position [300, 0]
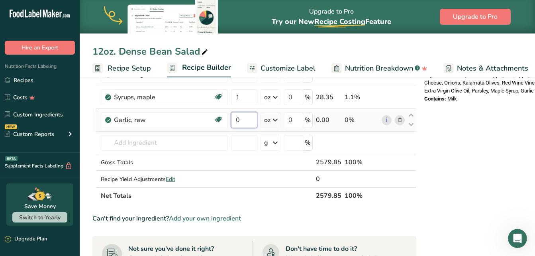
click at [248, 119] on input "0" at bounding box center [244, 120] width 26 height 16
type input "1"
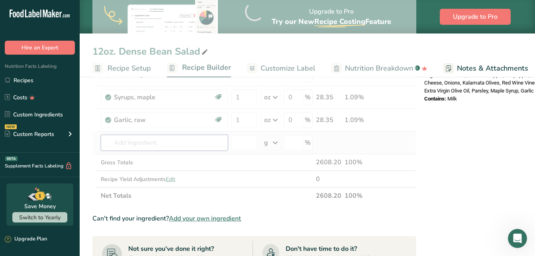
click at [162, 143] on div "Ingredient * Amount * Unit * Waste * .a-a{fill:#347362;}.b-a{fill:#fff;} Grams …" at bounding box center [254, 11] width 324 height 385
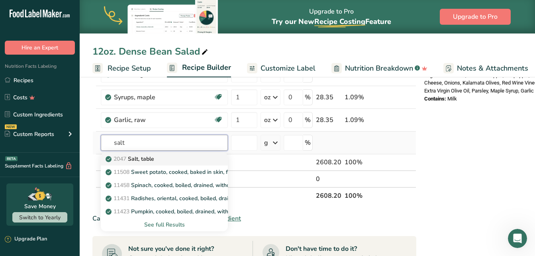
type input "salt"
click at [162, 159] on div "2047 Salt, table" at bounding box center [158, 159] width 102 height 8
type input "Salt, table"
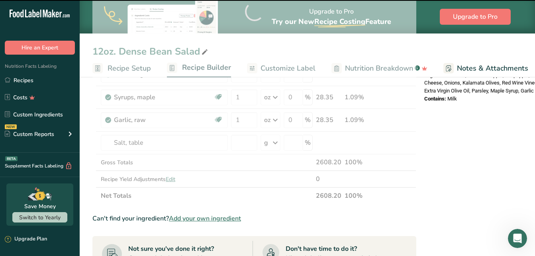
type input "0"
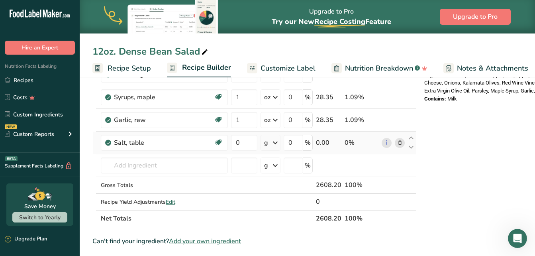
click at [277, 142] on icon at bounding box center [276, 143] width 10 height 14
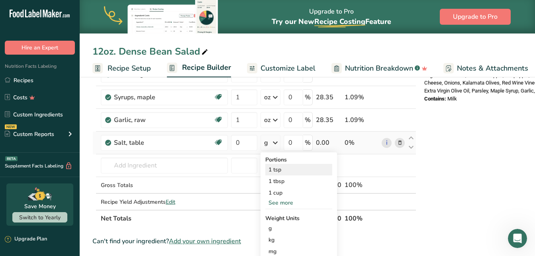
click at [278, 170] on div "1 tsp" at bounding box center [299, 170] width 67 height 12
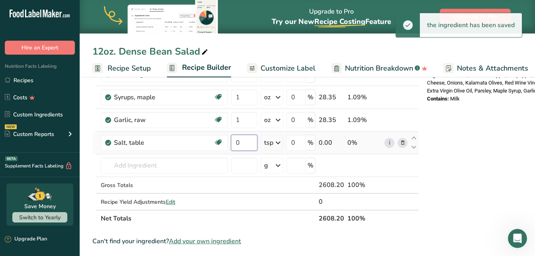
click at [244, 142] on input "0" at bounding box center [244, 143] width 26 height 16
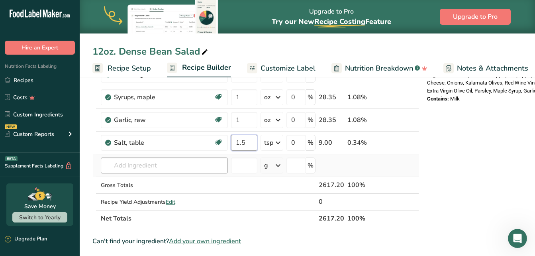
type input "1.5"
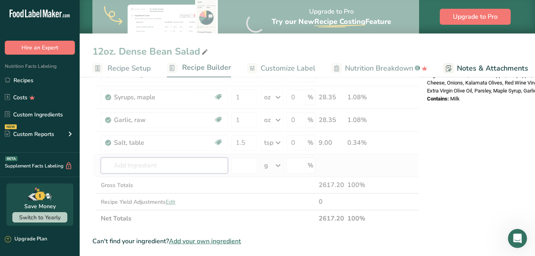
click at [166, 165] on div "Ingredient * Amount * Unit * Waste * .a-a{fill:#347362;}.b-a{fill:#fff;} Grams …" at bounding box center [255, 23] width 327 height 408
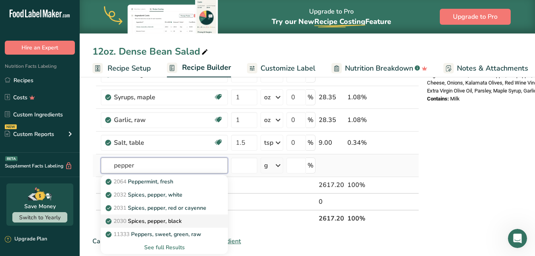
type input "pepper"
click at [163, 222] on p "2030 Spices, pepper, black" at bounding box center [144, 221] width 75 height 8
type input "Spices, pepper, black"
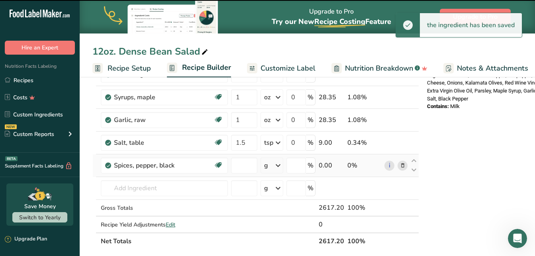
type input "0"
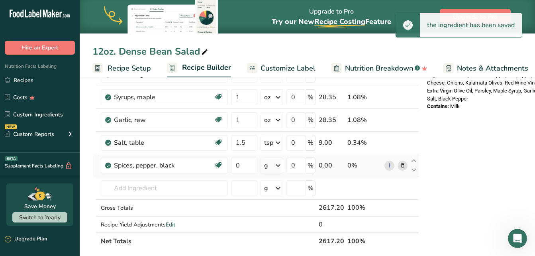
click at [277, 169] on icon at bounding box center [279, 165] width 10 height 14
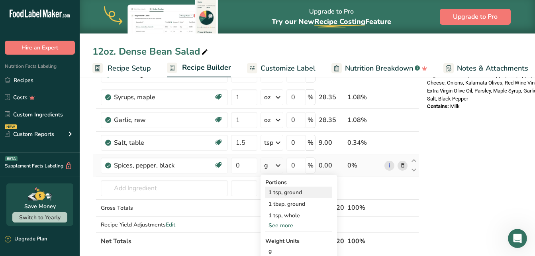
click at [279, 192] on div "1 tsp, ground" at bounding box center [299, 193] width 67 height 12
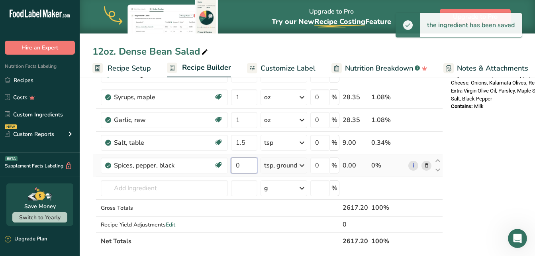
click at [246, 167] on input "0" at bounding box center [244, 165] width 26 height 16
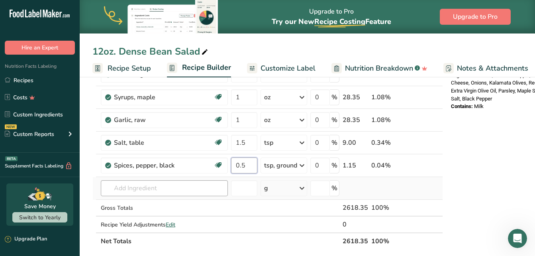
type input "0.5"
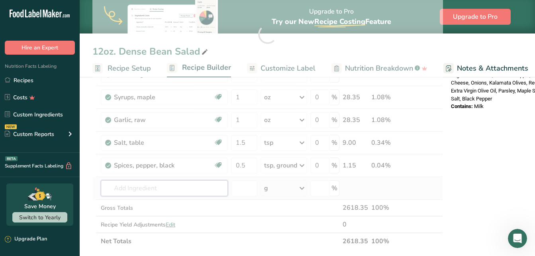
click at [212, 188] on div "Ingredient * Amount * Unit * Waste * .a-a{fill:#347362;}.b-a{fill:#fff;} Grams …" at bounding box center [267, 34] width 351 height 431
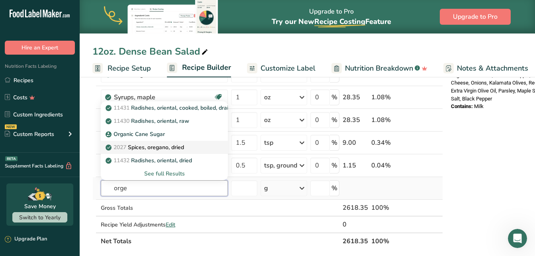
type input "orge"
click at [198, 148] on div "2027 Spices, oregano, dried" at bounding box center [158, 147] width 102 height 8
type input "Spices, oregano, dried"
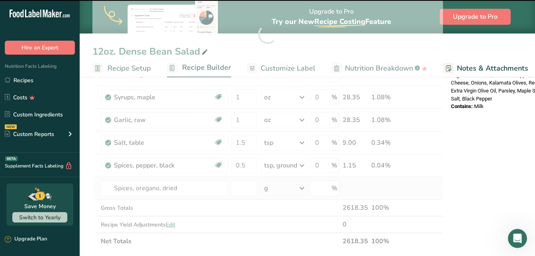
type input "0"
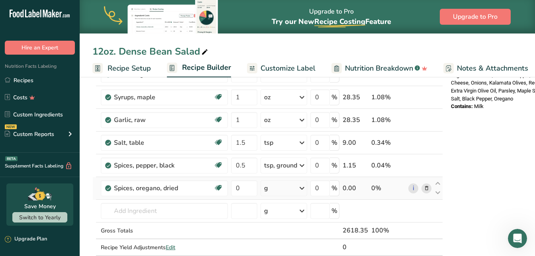
click at [298, 186] on icon at bounding box center [302, 188] width 10 height 14
click at [293, 215] on div "1 tsp, leaves" at bounding box center [299, 215] width 67 height 12
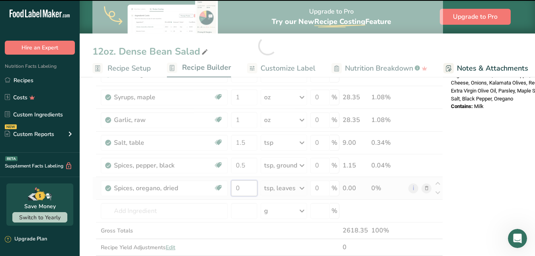
click at [247, 187] on input "0" at bounding box center [244, 188] width 26 height 16
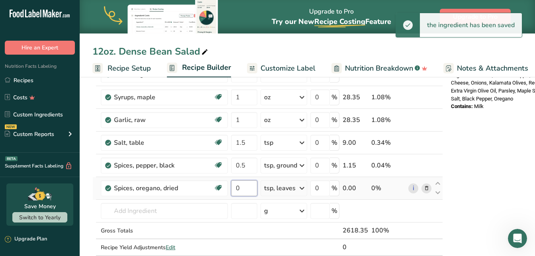
click at [247, 187] on input "0" at bounding box center [244, 188] width 26 height 16
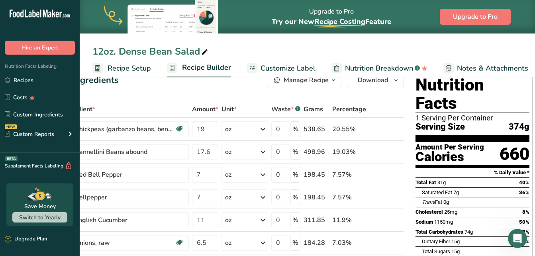
scroll to position [0, 0]
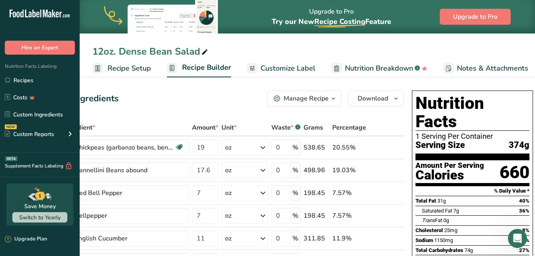
type input "3"
click at [275, 61] on link "Customize Label" at bounding box center [281, 68] width 69 height 18
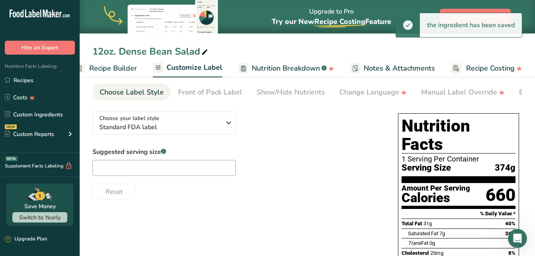
scroll to position [27, 0]
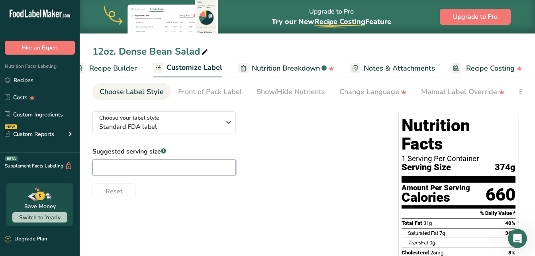
click at [161, 172] on input "text" at bounding box center [164, 167] width 144 height 16
type input "12oz."
click at [278, 98] on link "Show/Hide Nutrients" at bounding box center [291, 92] width 69 height 18
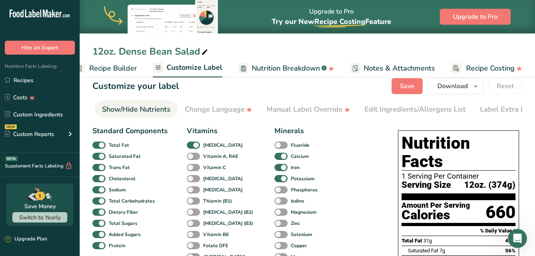
scroll to position [0, 0]
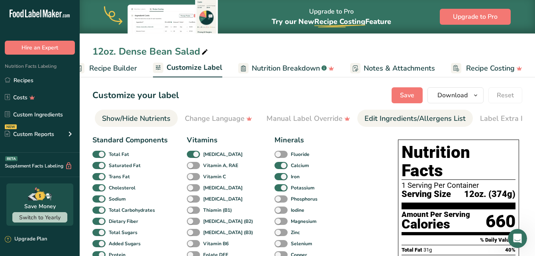
click at [382, 111] on link "Edit Ingredients/Allergens List" at bounding box center [415, 119] width 101 height 18
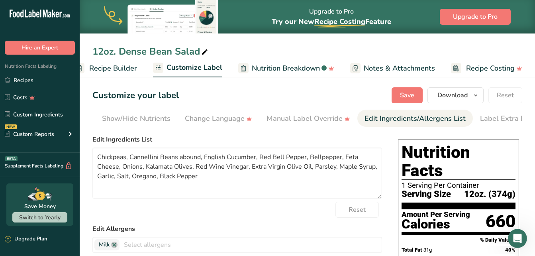
scroll to position [0, 168]
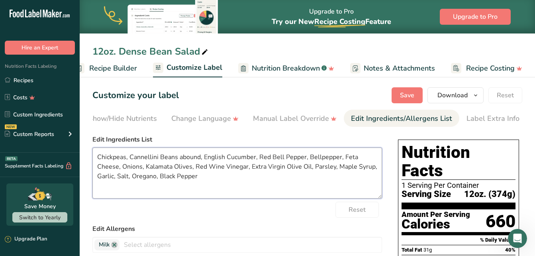
click at [200, 158] on textarea "Chickpeas, Cannellini Beans abound, English Cucumber, Red Bell Pepper, Bellpepp…" at bounding box center [237, 173] width 290 height 51
click at [286, 158] on textarea "Chickpeas, Cannellini Beans, English Cucumber, Red Bell Pepper, Bell Pepper, Fe…" at bounding box center [237, 173] width 290 height 51
click at [344, 157] on textarea "Chickpeas, Cannellini Beans, English Cucumber, Red Bell Pepper, Orange Bell Pep…" at bounding box center [237, 173] width 290 height 51
drag, startPoint x: 157, startPoint y: 169, endPoint x: 121, endPoint y: 168, distance: 35.5
click at [121, 168] on textarea "Chickpeas, Cannellini Beans, English Cucumber, Red Bell Pepper, Orange Bell Pep…" at bounding box center [237, 173] width 290 height 51
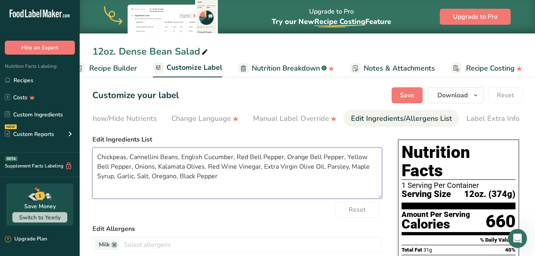
click at [121, 178] on textarea "Chickpeas, Cannellini Beans, English Cucumber, Red Bell Pepper, Orange Bell Pep…" at bounding box center [237, 173] width 290 height 51
click at [97, 178] on textarea "Chickpeas, Cannellini Beans, English Cucumber, Red Bell Pepper, Orange Bell Pep…" at bounding box center [237, 173] width 290 height 51
click at [256, 178] on textarea "Chickpeas, Cannellini Beans, English Cucumber, Red Bell Pepper, Orange Bell Pep…" at bounding box center [237, 173] width 290 height 51
paste textarea "Feta Cheese,"
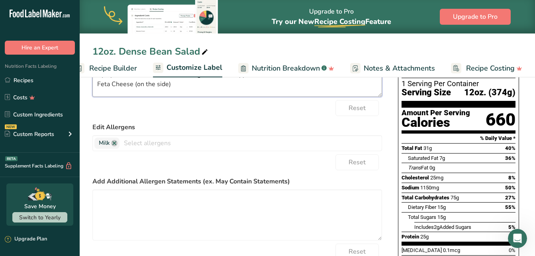
scroll to position [94, 0]
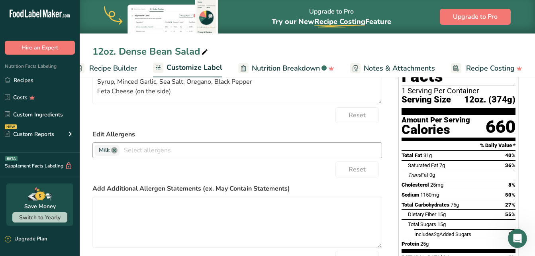
click at [114, 152] on link at bounding box center [114, 150] width 6 height 6
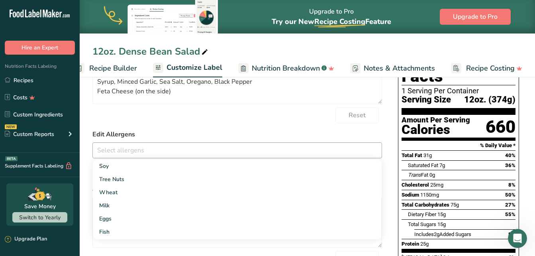
click at [272, 123] on div "Reset" at bounding box center [237, 115] width 290 height 16
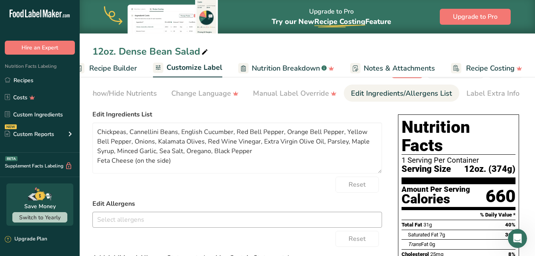
scroll to position [0, 0]
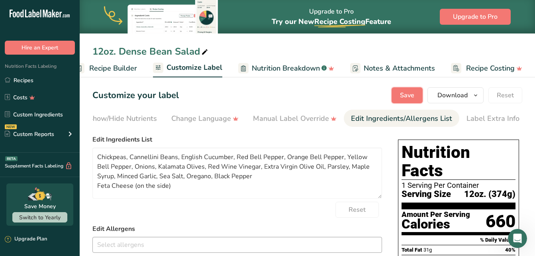
drag, startPoint x: 407, startPoint y: 95, endPoint x: 380, endPoint y: 148, distance: 59.9
click at [407, 95] on span "Save" at bounding box center [407, 96] width 14 height 10
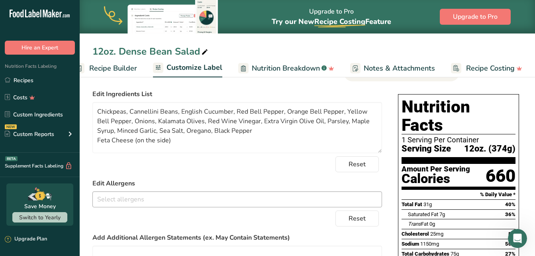
scroll to position [45, 0]
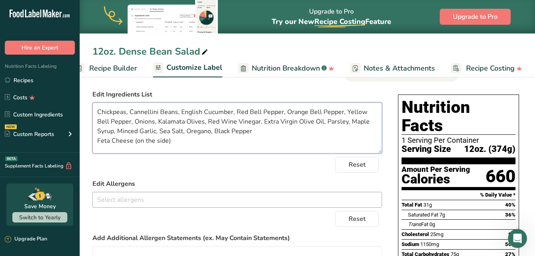
click at [120, 132] on textarea "Chickpeas, Cannellini Beans, English Cucumber, Red Bell Pepper, Orange Bell Pep…" at bounding box center [237, 127] width 290 height 51
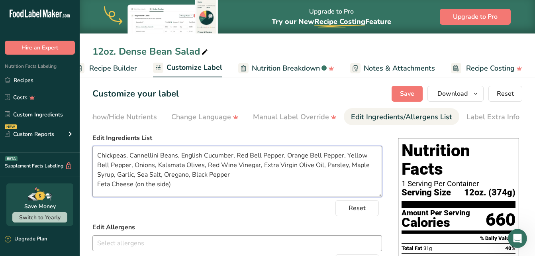
scroll to position [0, 0]
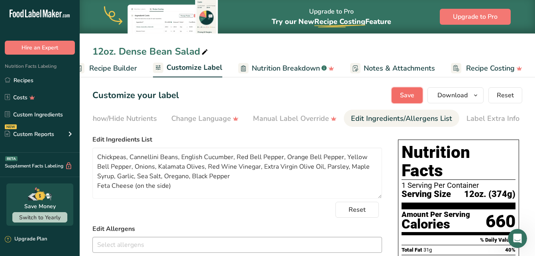
click at [409, 89] on button "Save" at bounding box center [407, 95] width 31 height 16
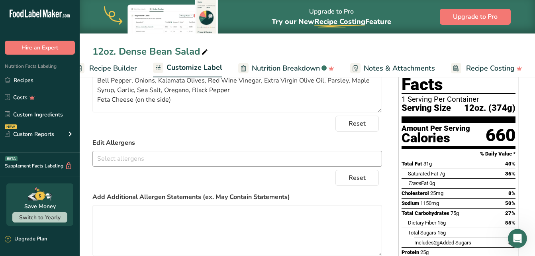
scroll to position [46, 0]
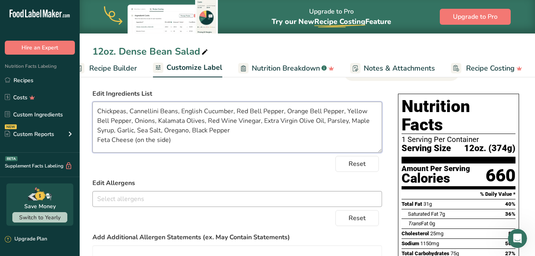
click at [228, 134] on textarea "Chickpeas, Cannellini Beans, English Cucumber, Red Bell Pepper, Orange Bell Pep…" at bounding box center [237, 127] width 290 height 51
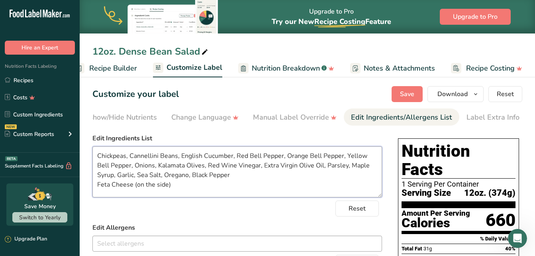
scroll to position [0, 0]
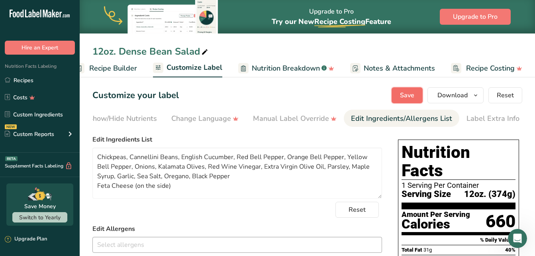
click at [410, 90] on button "Save" at bounding box center [407, 95] width 31 height 16
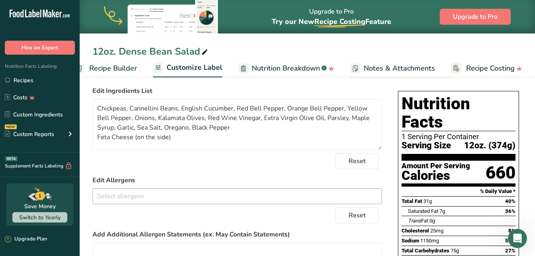
scroll to position [48, 0]
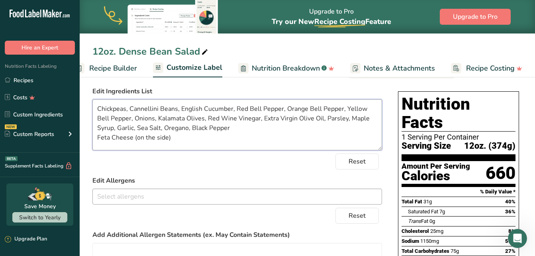
click at [144, 129] on textarea "Chickpeas, Cannellini Beans, English Cucumber, Red Bell Pepper, Orange Bell Pep…" at bounding box center [237, 124] width 290 height 51
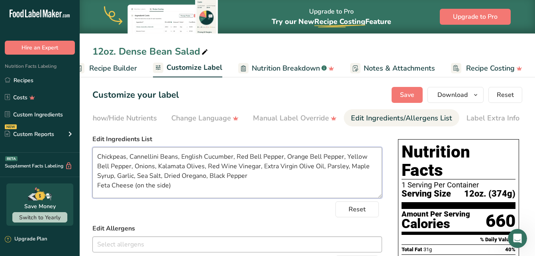
scroll to position [0, 0]
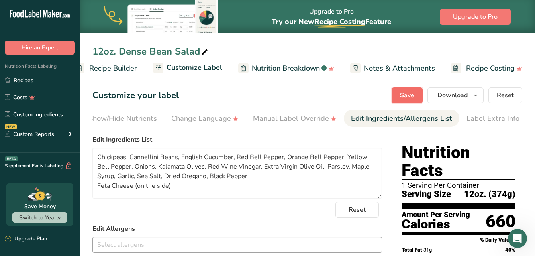
click at [408, 91] on span "Save" at bounding box center [407, 96] width 14 height 10
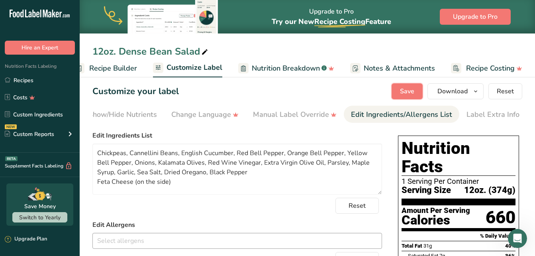
scroll to position [4, 0]
click at [121, 164] on textarea "Chickpeas, Cannellini Beans, English Cucumber, Red Bell Pepper, Orange Bell Pep…" at bounding box center [237, 169] width 290 height 51
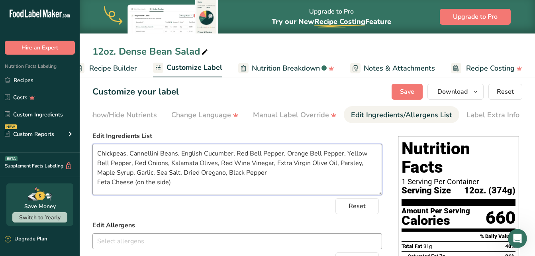
click at [181, 174] on textarea "Chickpeas, Cannellini Beans, English Cucumber, Red Bell Pepper, Orange Bell Pep…" at bounding box center [237, 169] width 290 height 51
type textarea "Chickpeas, Cannellini Beans, English Cucumber, Red Bell Pepper, Orange Bell Pep…"
click at [407, 88] on span "Save" at bounding box center [407, 92] width 14 height 10
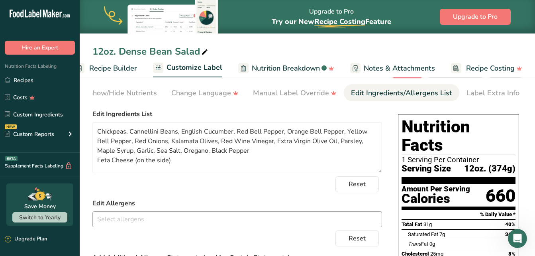
scroll to position [0, 0]
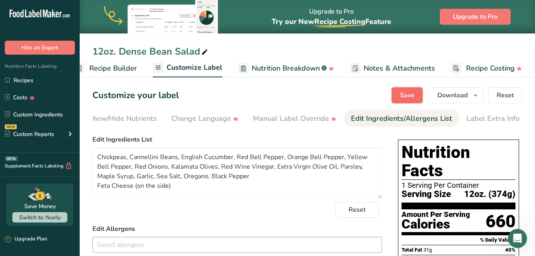
click at [414, 92] on span "Save" at bounding box center [407, 96] width 14 height 10
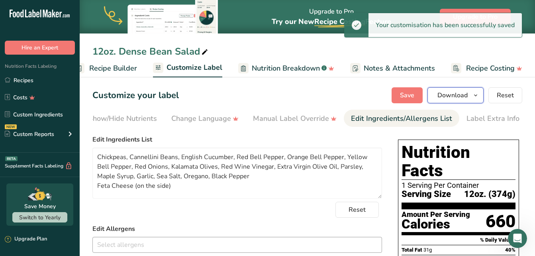
click at [477, 92] on icon "button" at bounding box center [476, 96] width 6 height 10
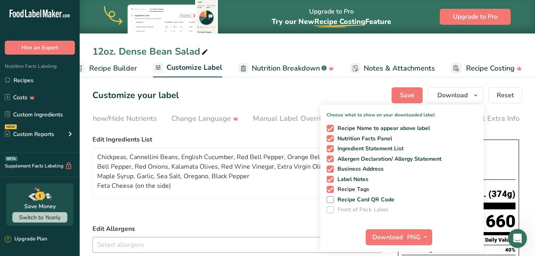
click at [331, 188] on span at bounding box center [330, 189] width 7 height 7
click at [331, 188] on input "Recipe Tags" at bounding box center [329, 189] width 5 height 5
checkbox input "false"
click at [331, 180] on span at bounding box center [330, 179] width 7 height 7
click at [331, 180] on input "Label Notes" at bounding box center [329, 179] width 5 height 5
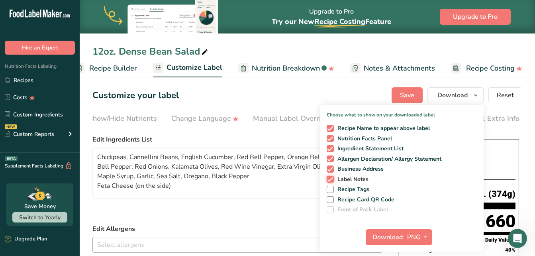
checkbox input "false"
click at [332, 167] on span at bounding box center [330, 168] width 7 height 7
click at [332, 167] on input "Business Address" at bounding box center [329, 168] width 5 height 5
checkbox input "false"
click at [332, 157] on span at bounding box center [330, 158] width 7 height 7
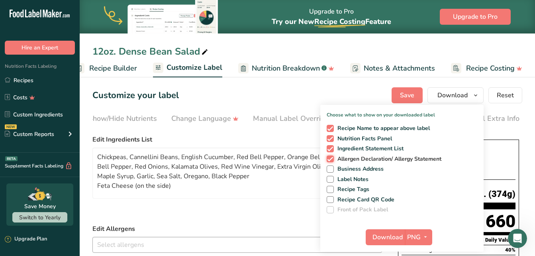
click at [332, 157] on input "Allergen Declaration/ Allergy Statement" at bounding box center [329, 158] width 5 height 5
checkbox input "false"
click at [393, 237] on span "Download" at bounding box center [388, 237] width 30 height 10
